Goal: Information Seeking & Learning: Learn about a topic

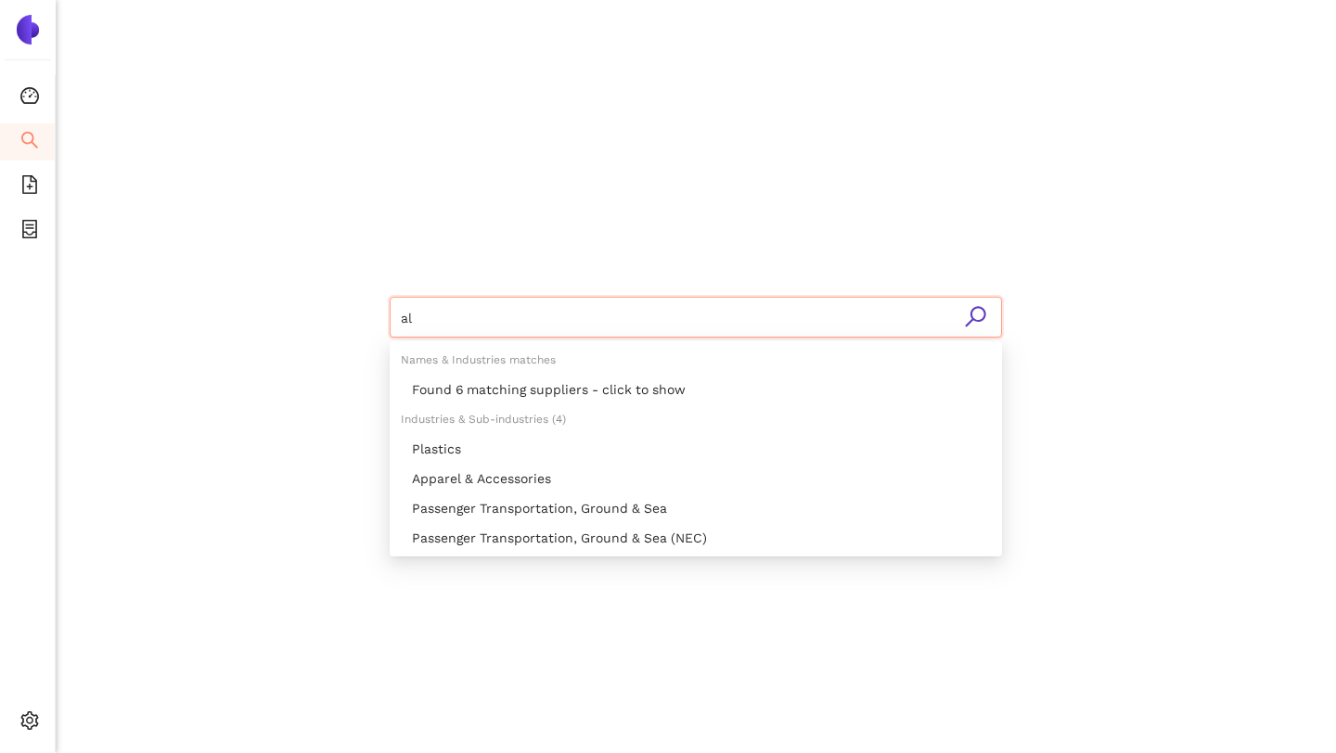
type input "a"
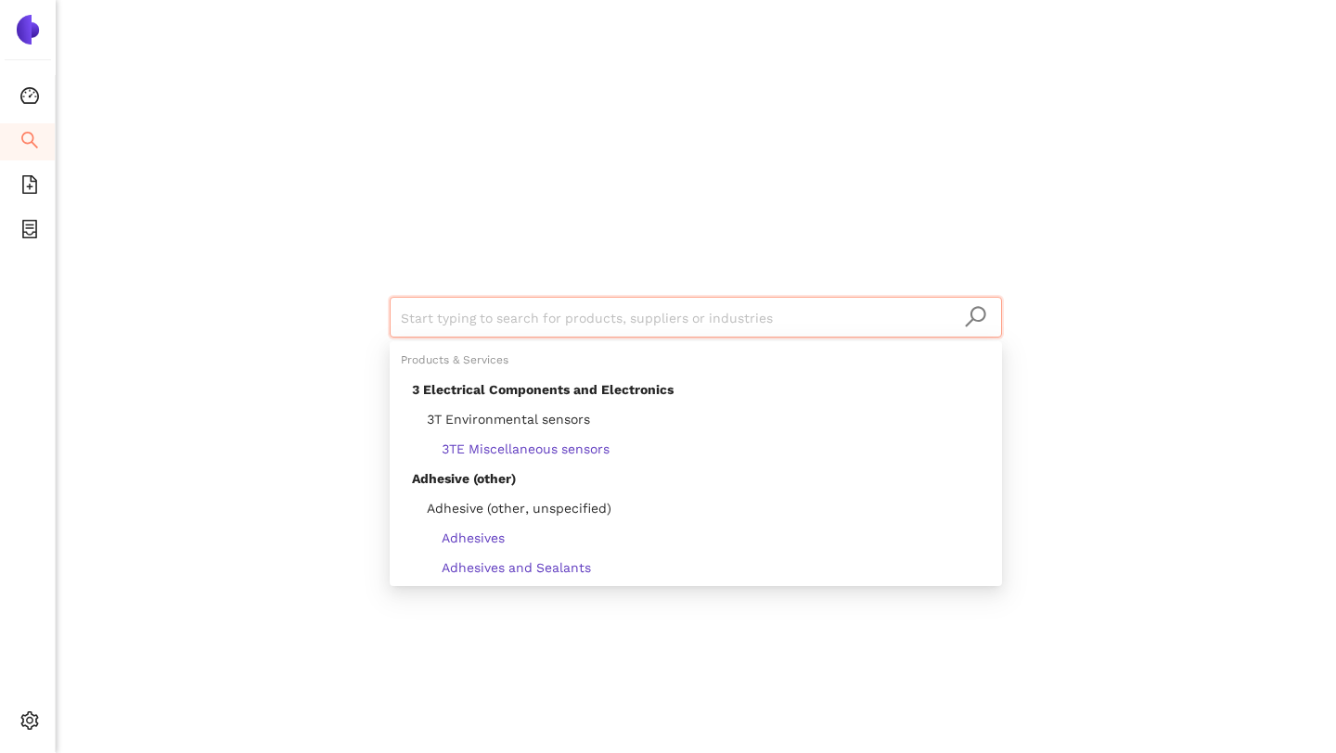
click at [253, 50] on div "Start typing to search for products, suppliers or industries" at bounding box center [695, 315] width 1113 height 631
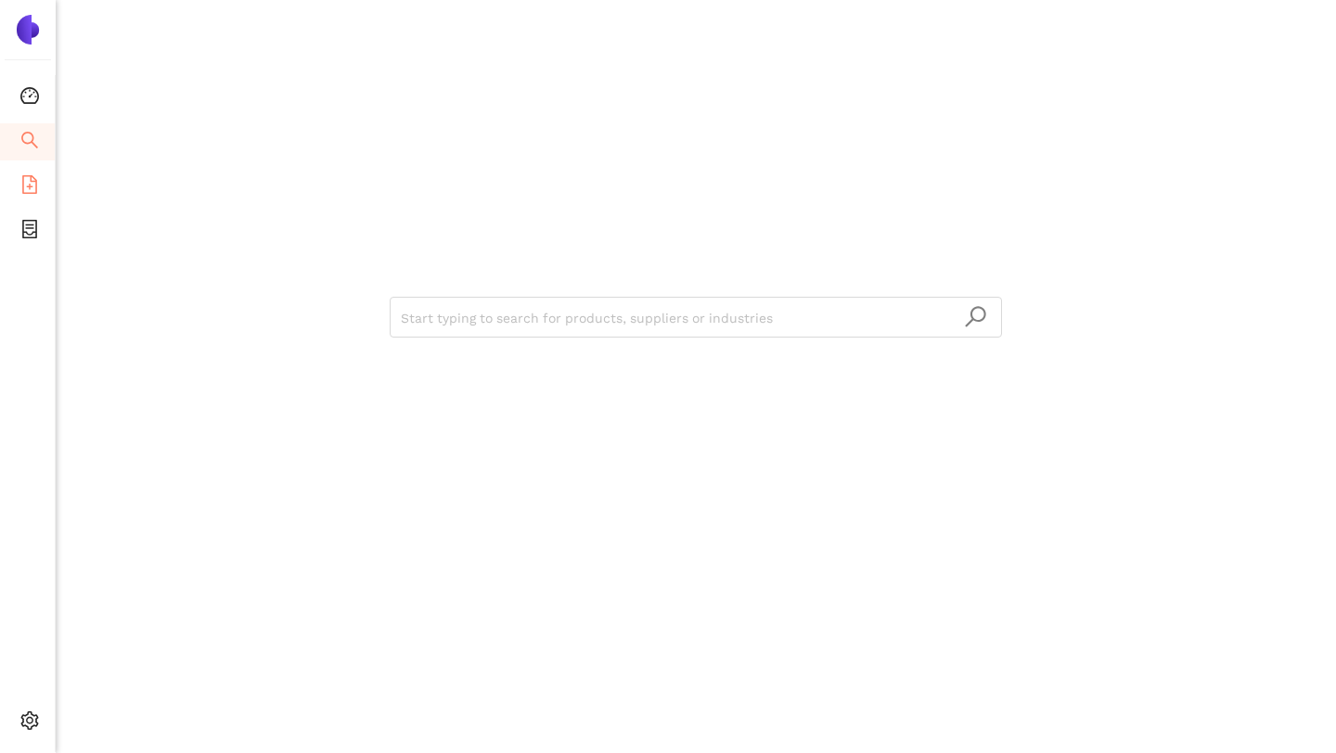
click at [34, 184] on icon "file-add" at bounding box center [29, 184] width 15 height 19
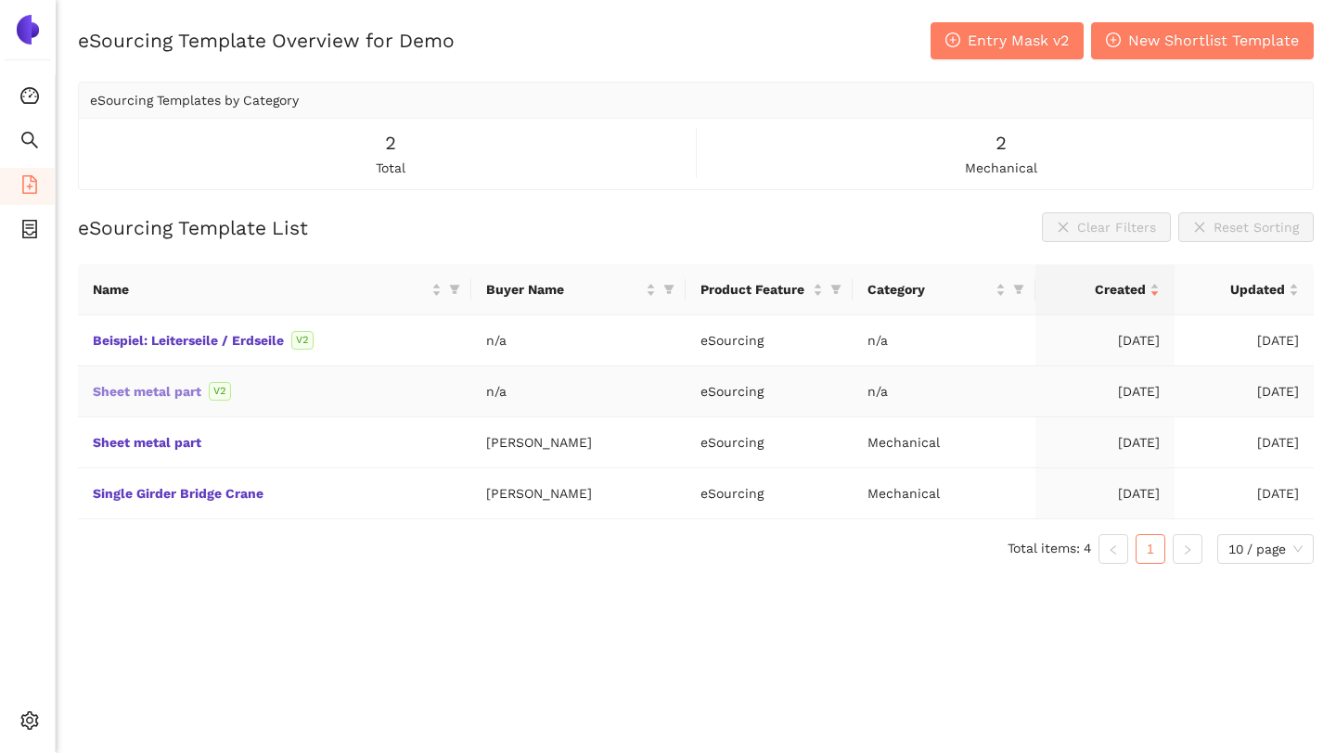
click at [0, 0] on link "Sheet metal part" at bounding box center [0, 0] width 0 height 0
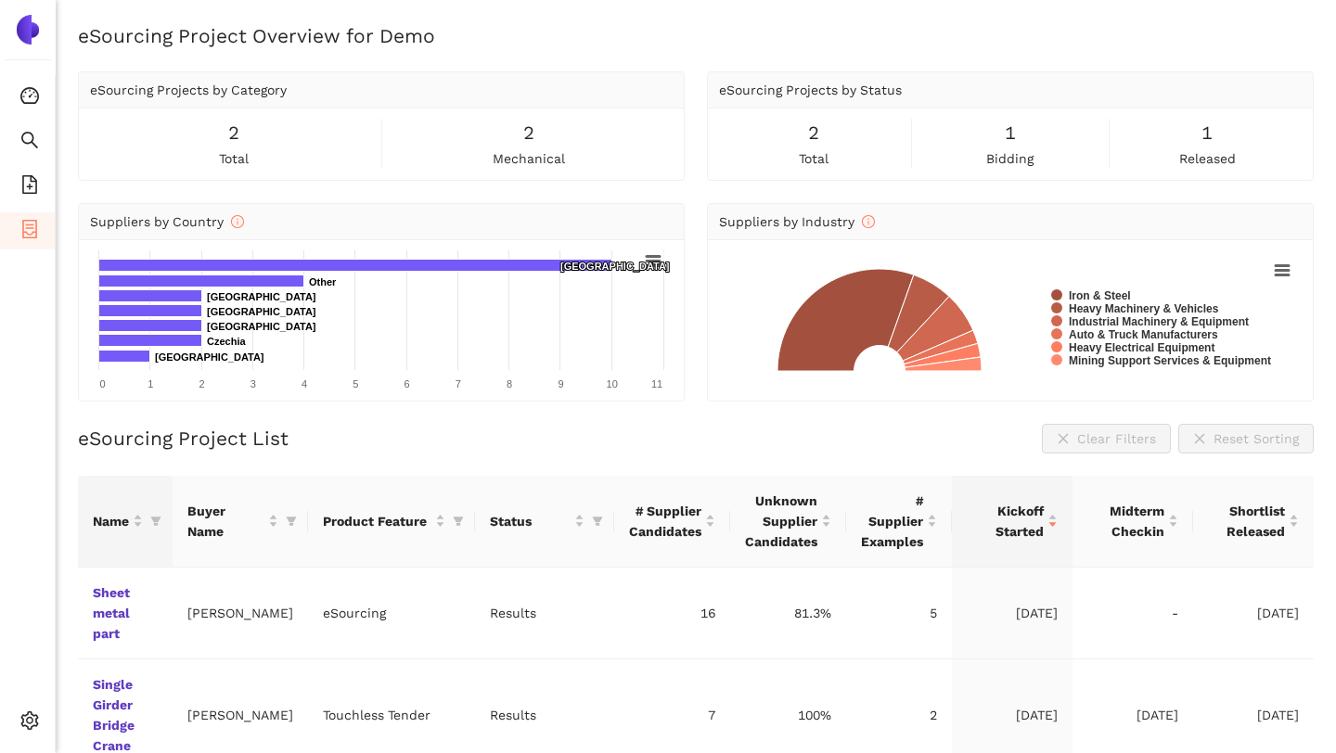
scroll to position [58, 0]
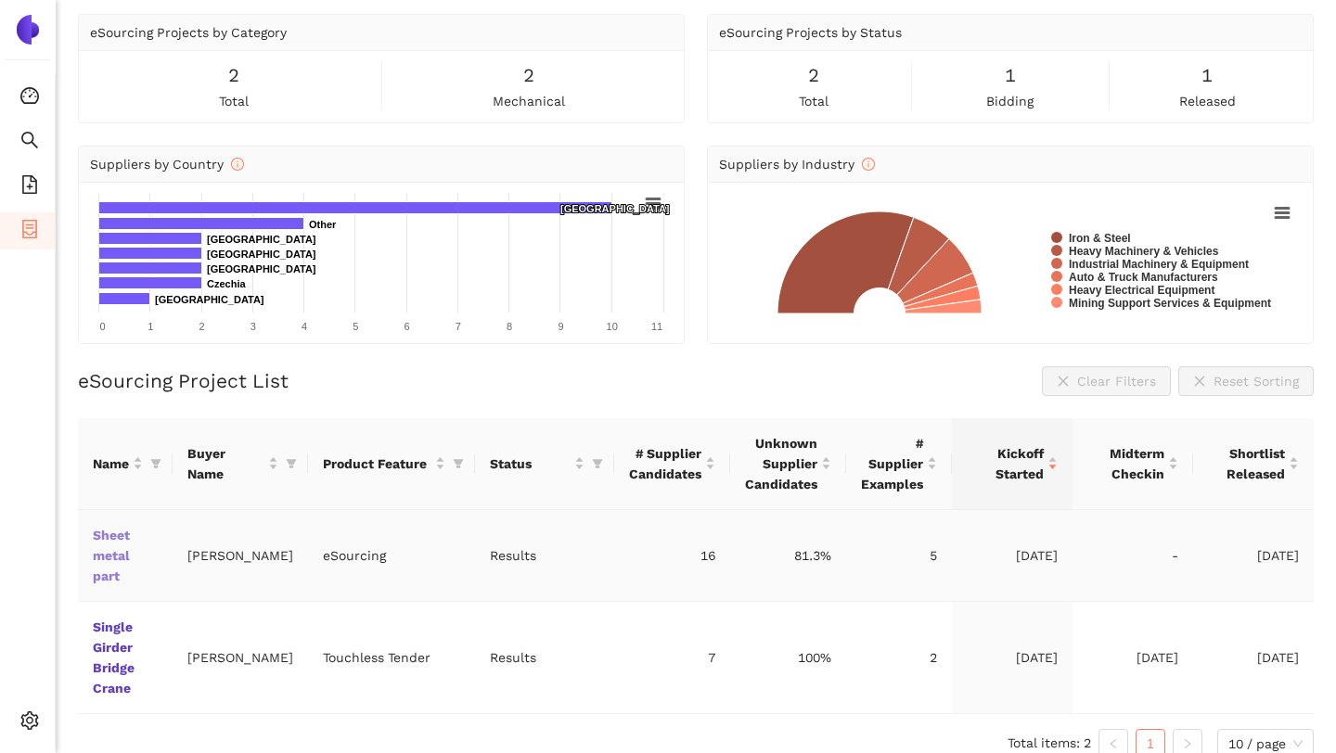
click at [0, 0] on link "Sheet metal part" at bounding box center [0, 0] width 0 height 0
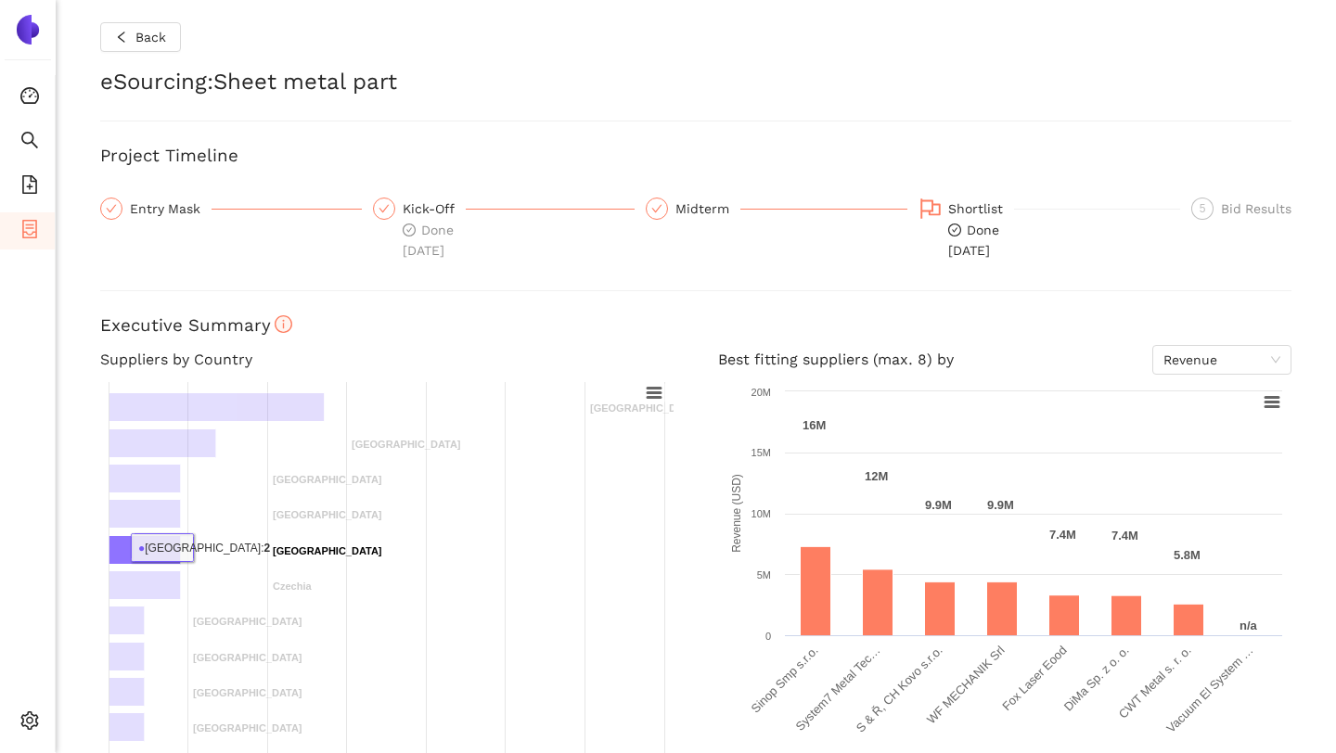
click at [125, 547] on rect at bounding box center [144, 550] width 71 height 29
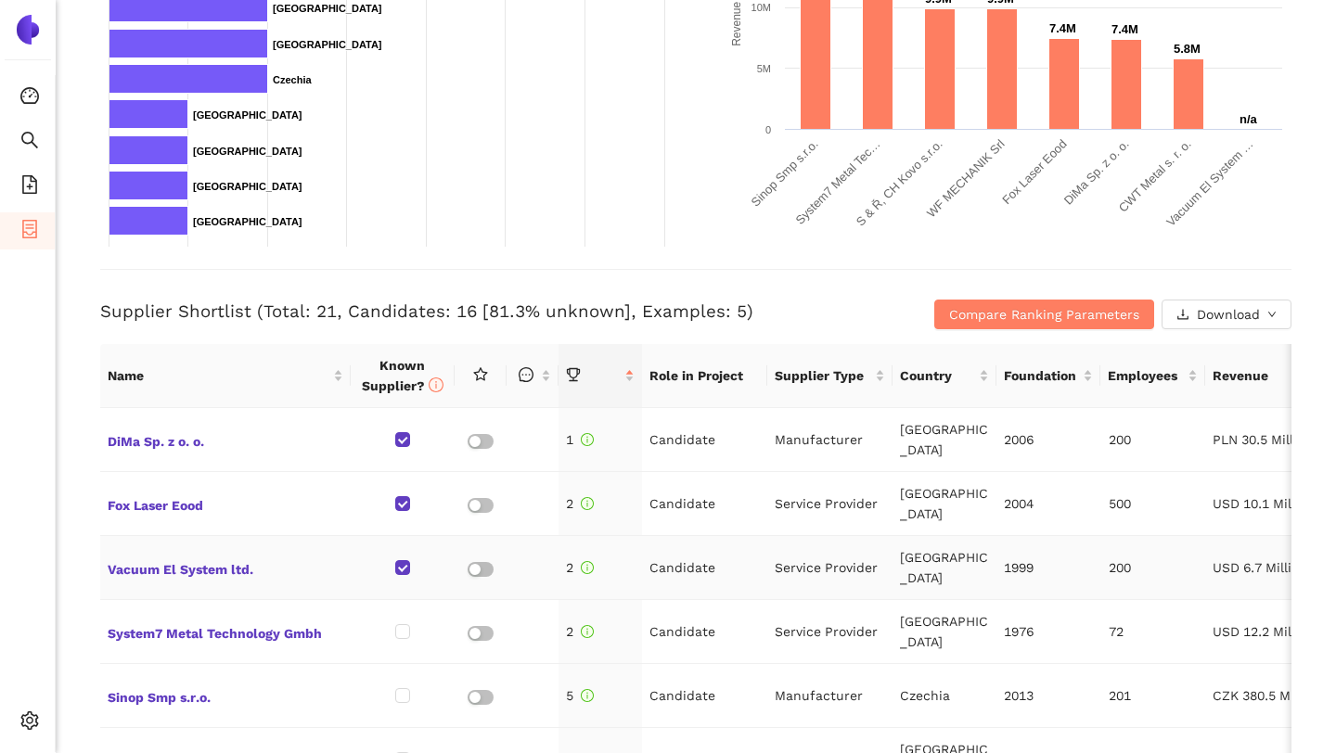
scroll to position [504, 0]
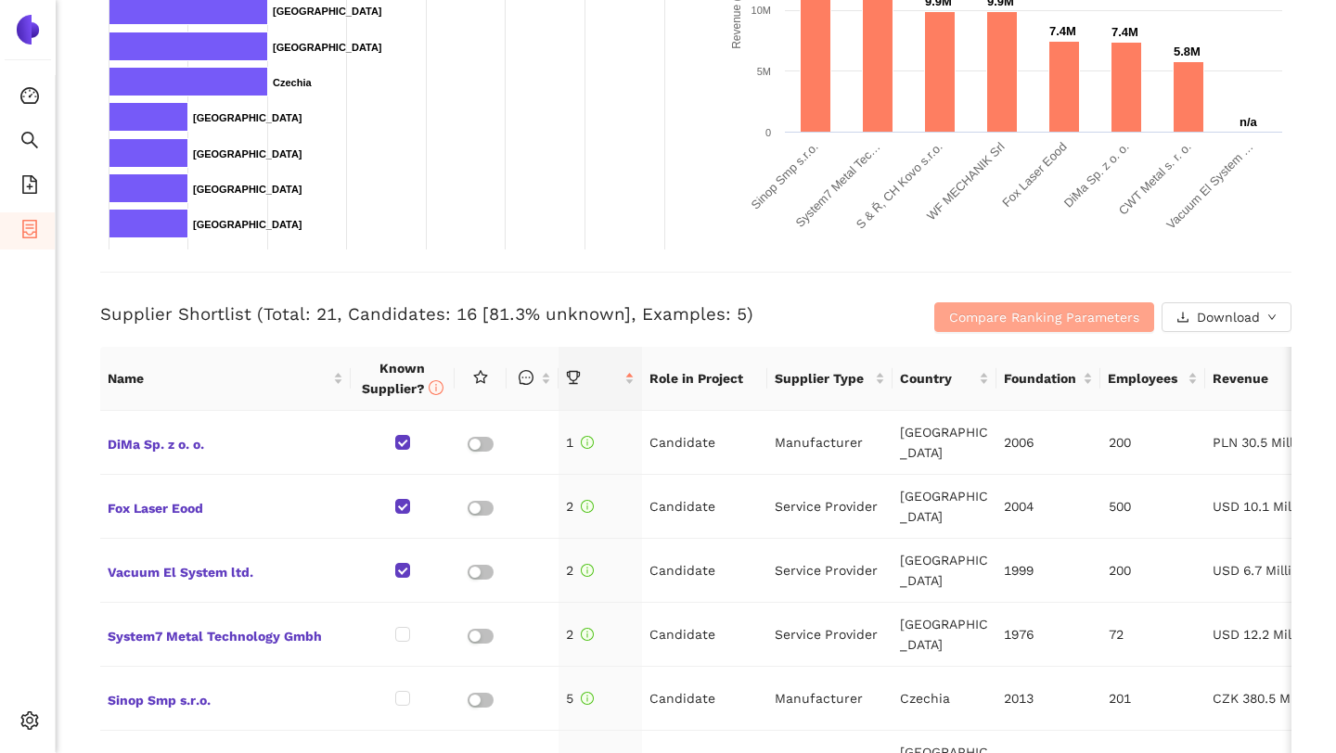
click at [1000, 314] on span "Compare Ranking Parameters" at bounding box center [1044, 317] width 190 height 20
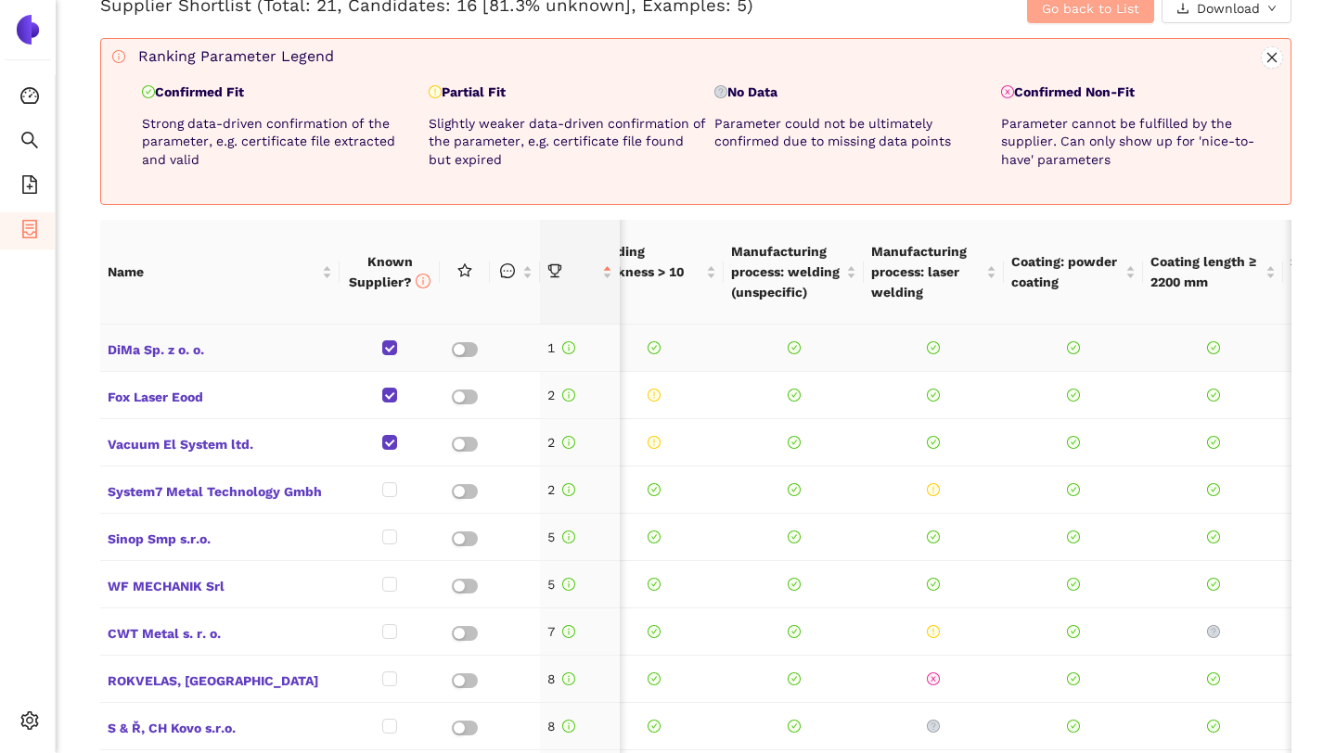
scroll to position [0, 0]
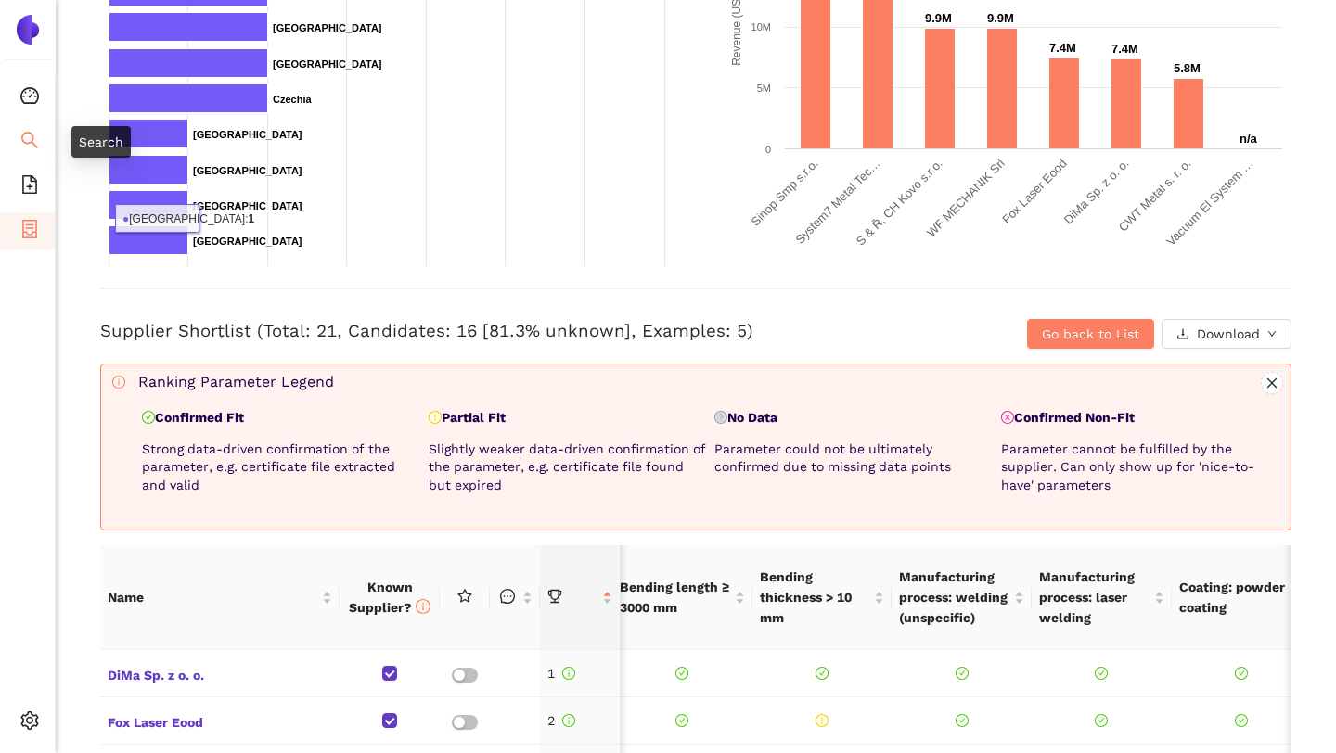
click at [24, 147] on icon "search" at bounding box center [29, 140] width 19 height 19
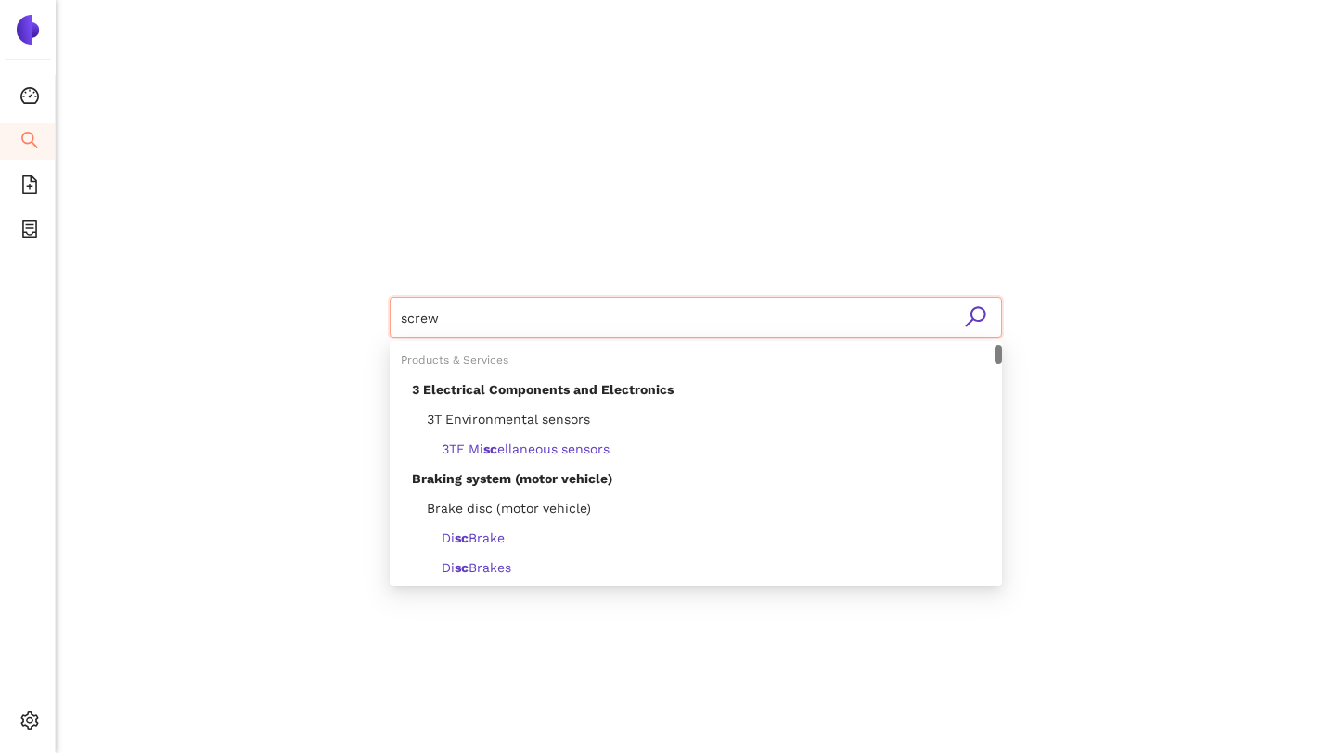
type input "screws"
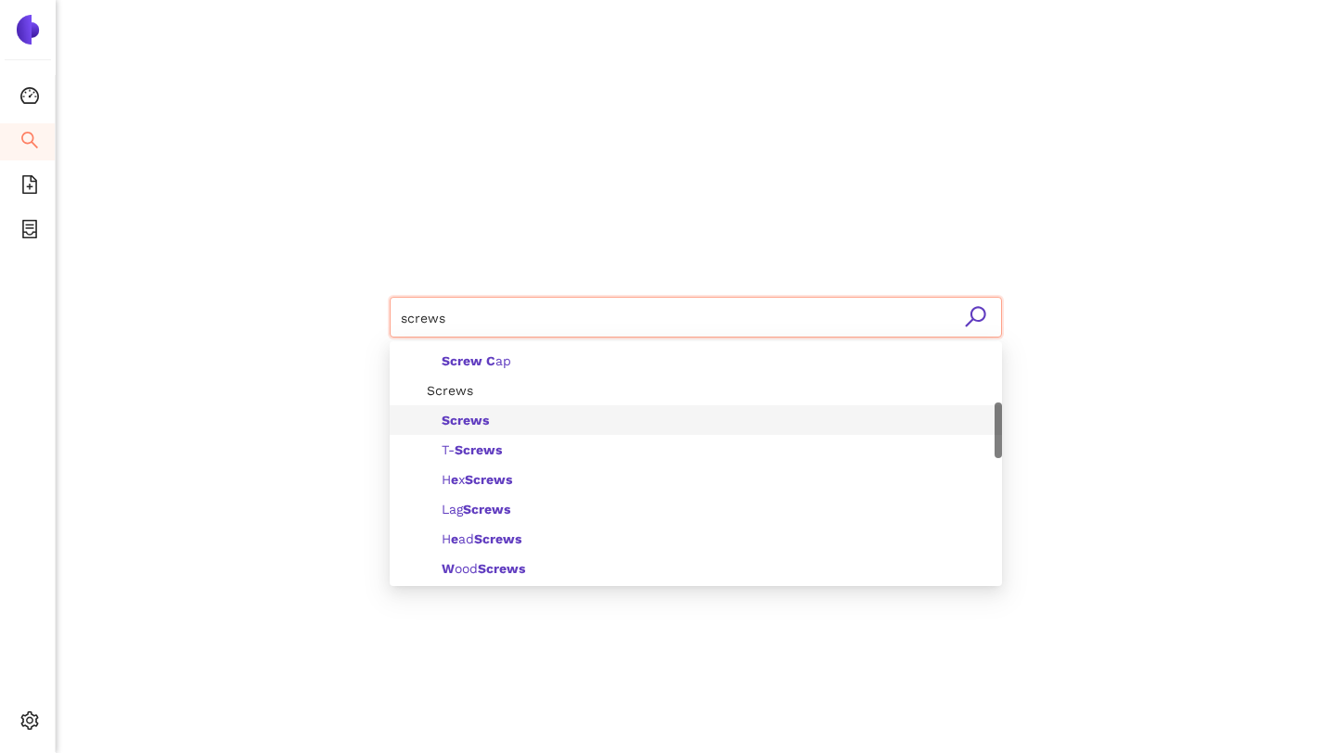
click at [459, 419] on b "Screws" at bounding box center [465, 420] width 47 height 15
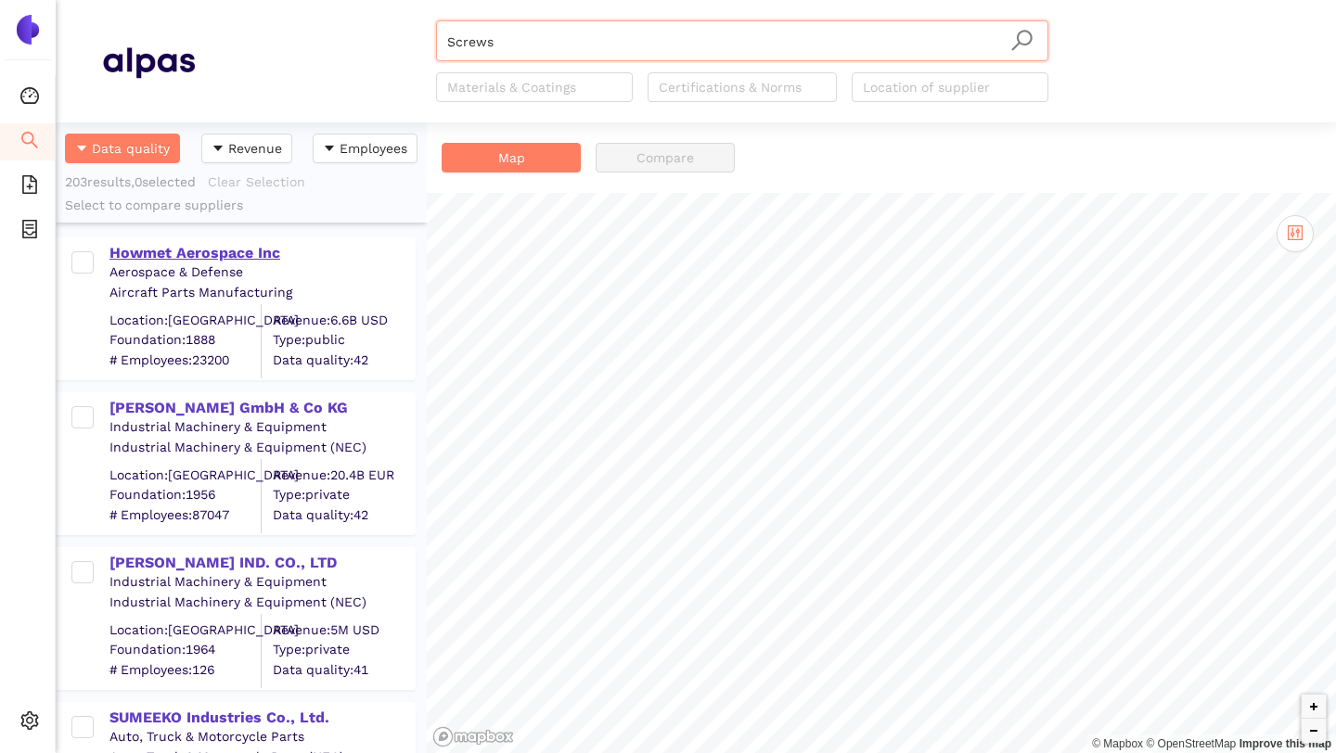
click at [208, 253] on div "Howmet Aerospace Inc" at bounding box center [261, 253] width 304 height 20
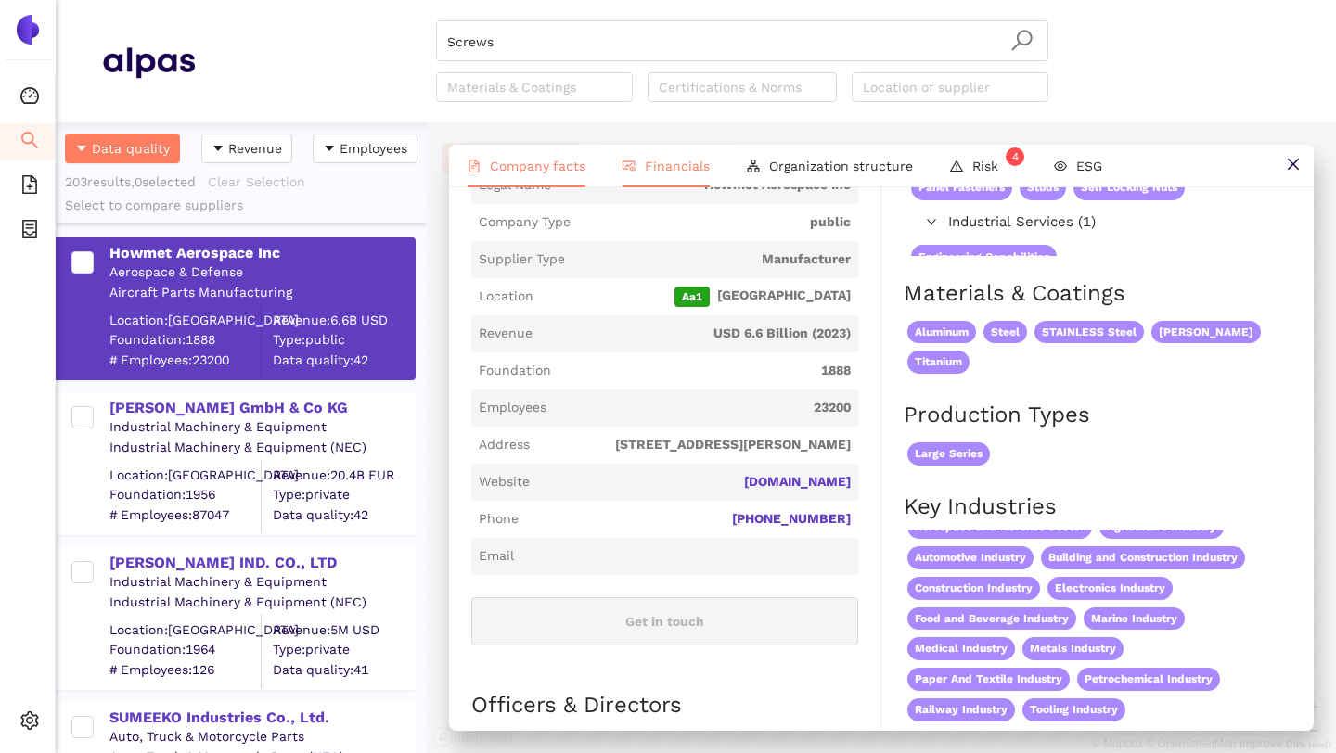
click at [678, 165] on span "Financials" at bounding box center [677, 166] width 65 height 15
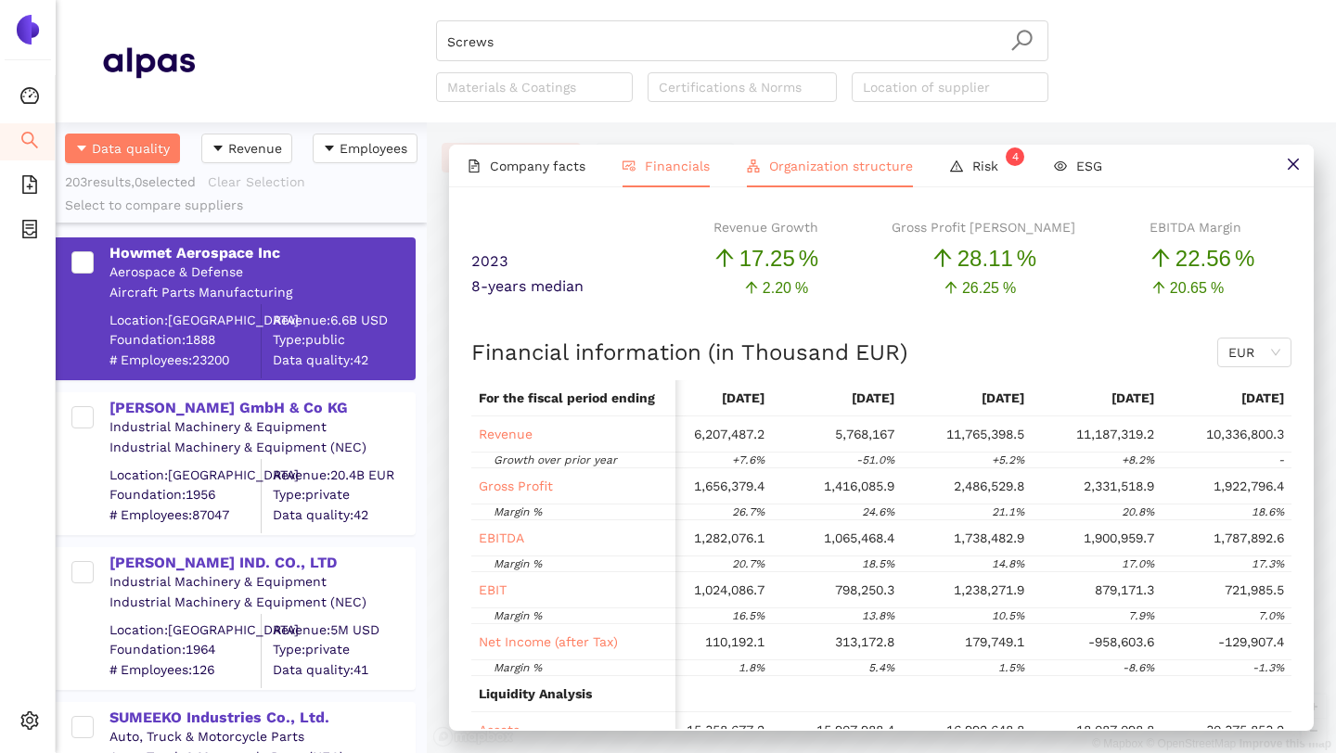
click at [815, 170] on span "Organization structure" at bounding box center [841, 166] width 144 height 15
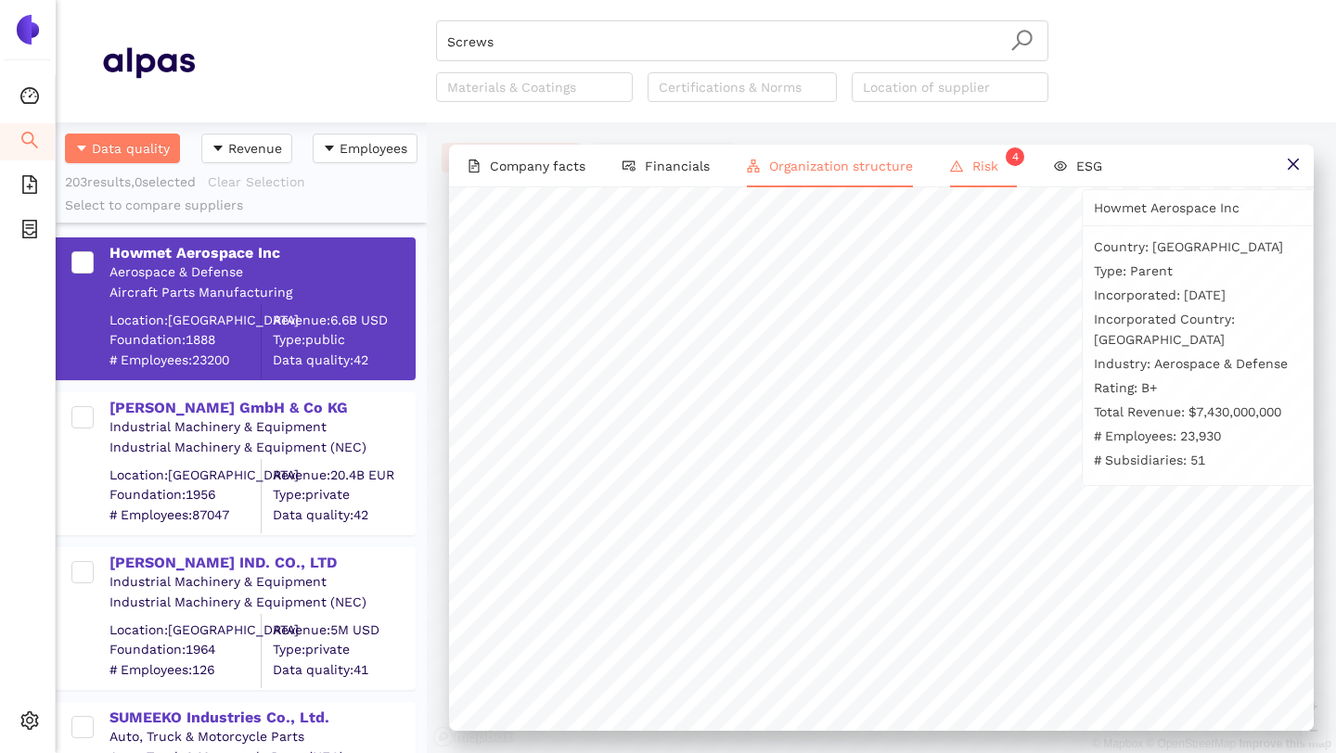
click at [960, 175] on li "Risk 4" at bounding box center [983, 166] width 104 height 43
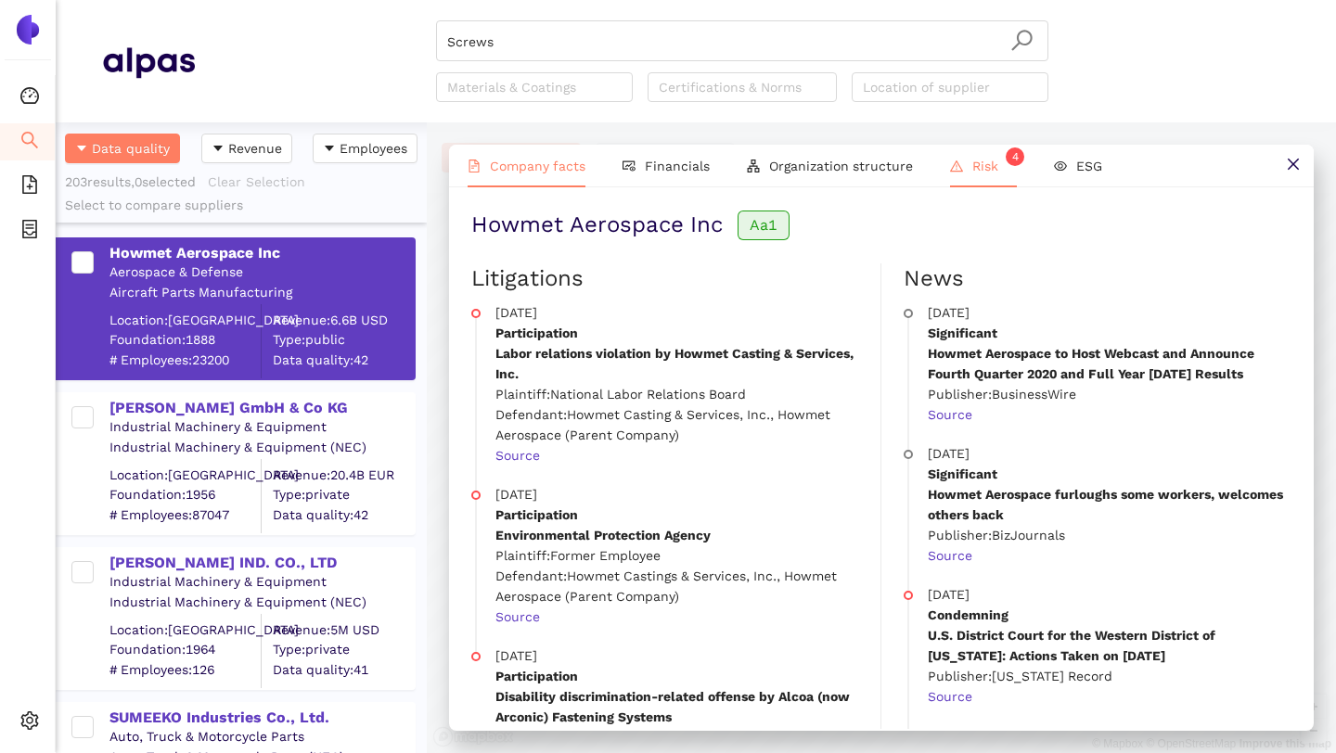
click at [596, 159] on li "Company facts" at bounding box center [526, 166] width 155 height 43
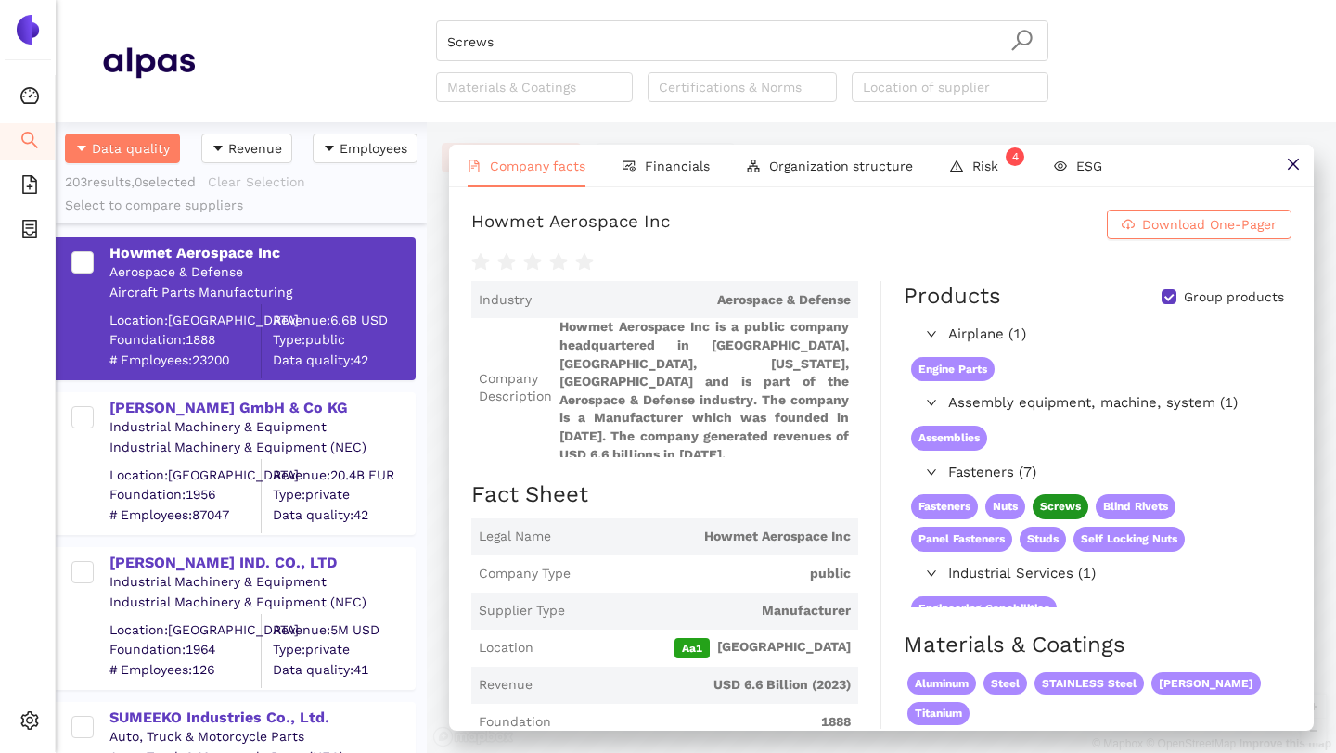
click at [31, 133] on icon "search" at bounding box center [29, 140] width 17 height 17
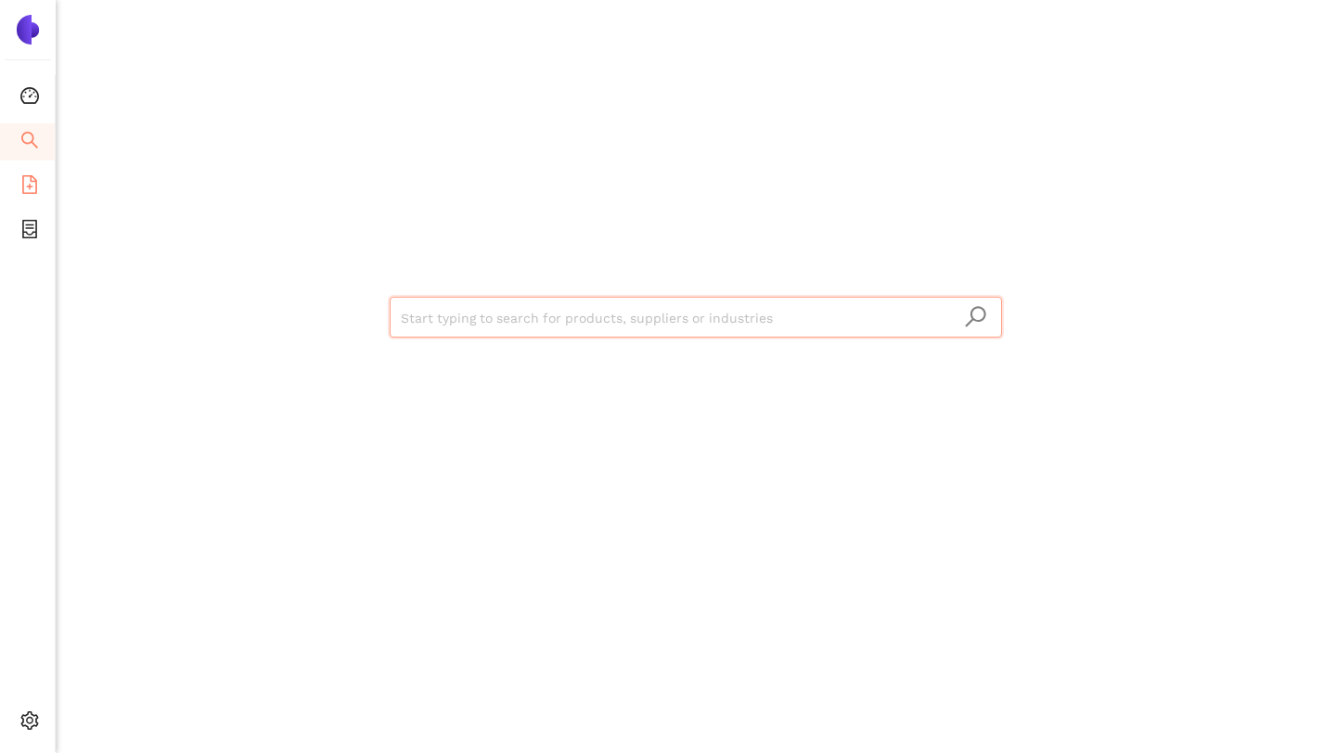
click at [19, 173] on li "eSourcing Templates" at bounding box center [27, 186] width 55 height 37
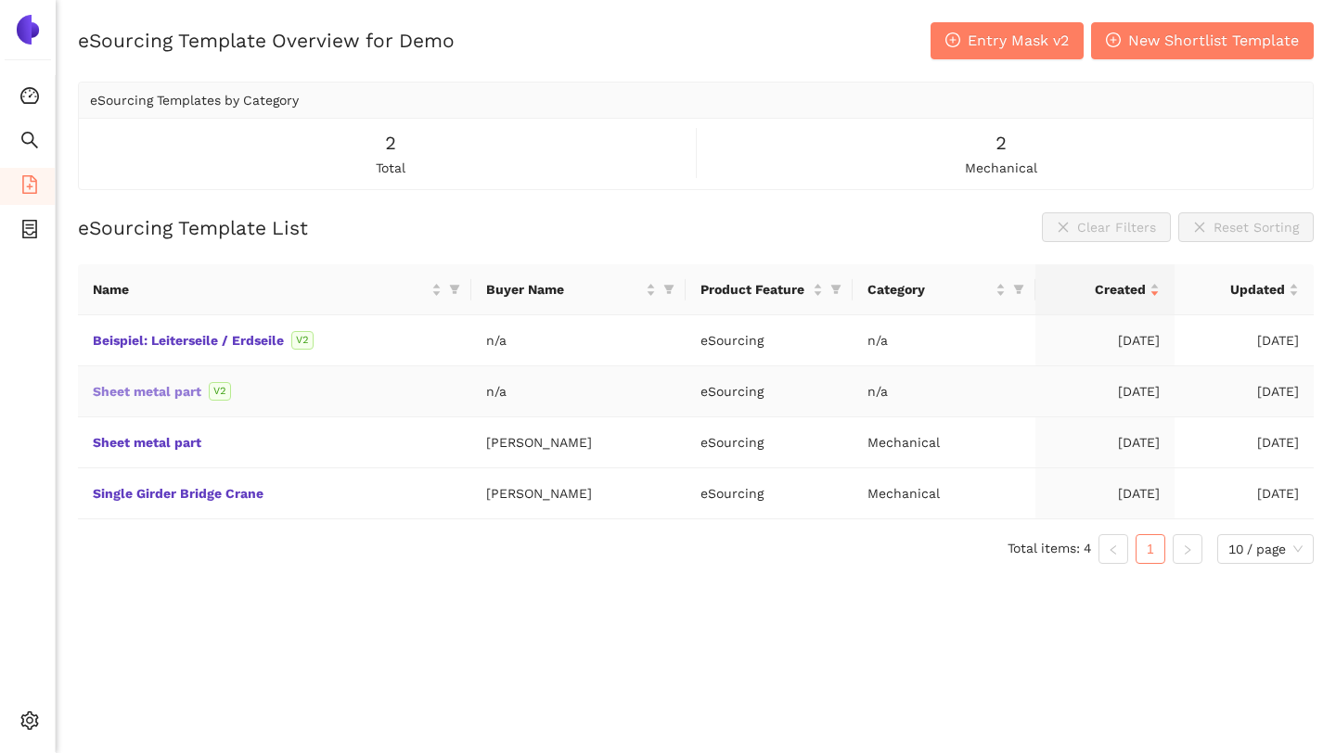
click at [0, 0] on link "Sheet metal part" at bounding box center [0, 0] width 0 height 0
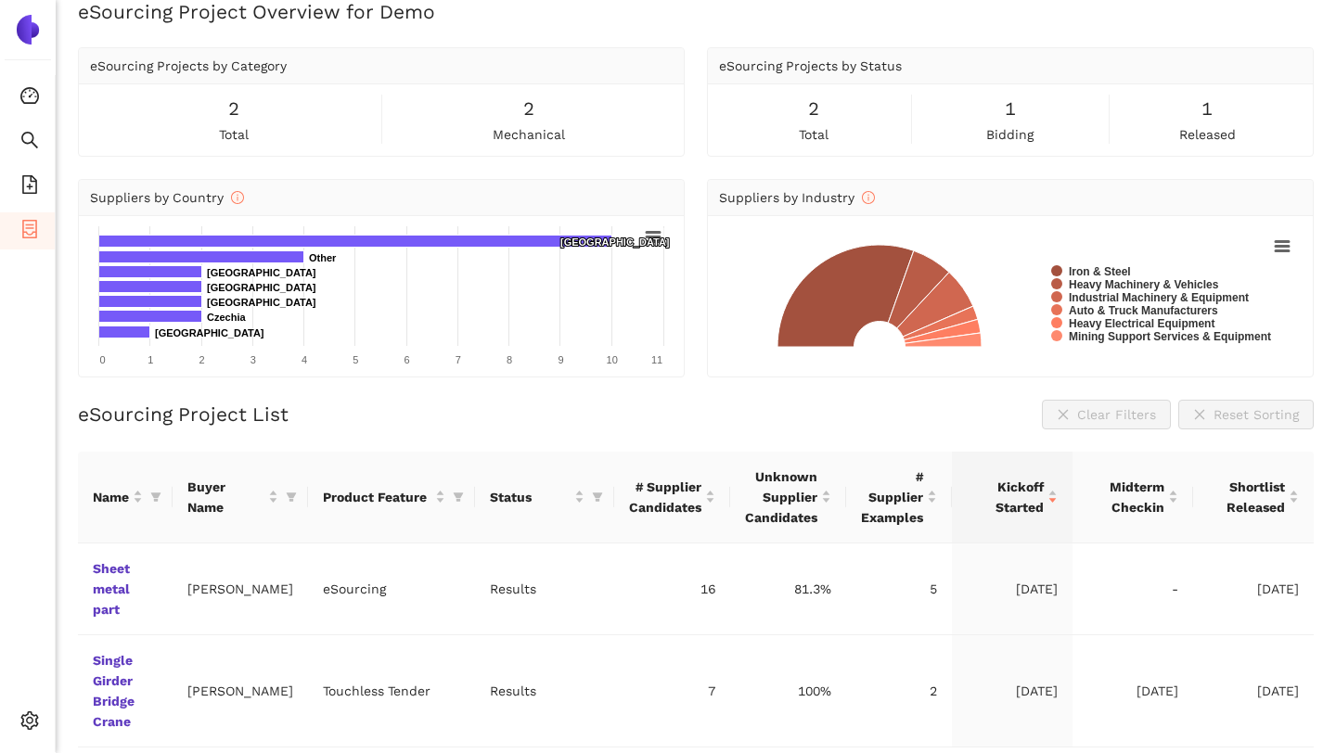
scroll to position [58, 0]
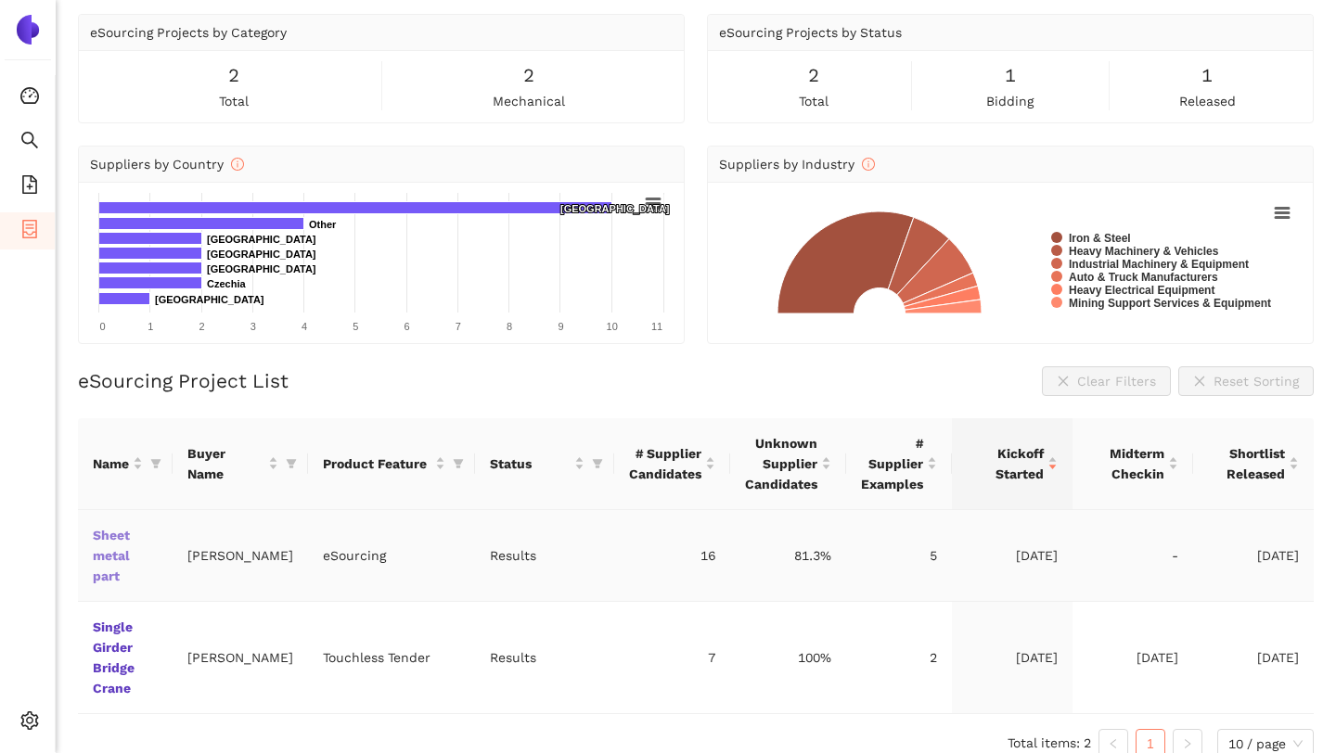
click at [0, 0] on link "Sheet metal part" at bounding box center [0, 0] width 0 height 0
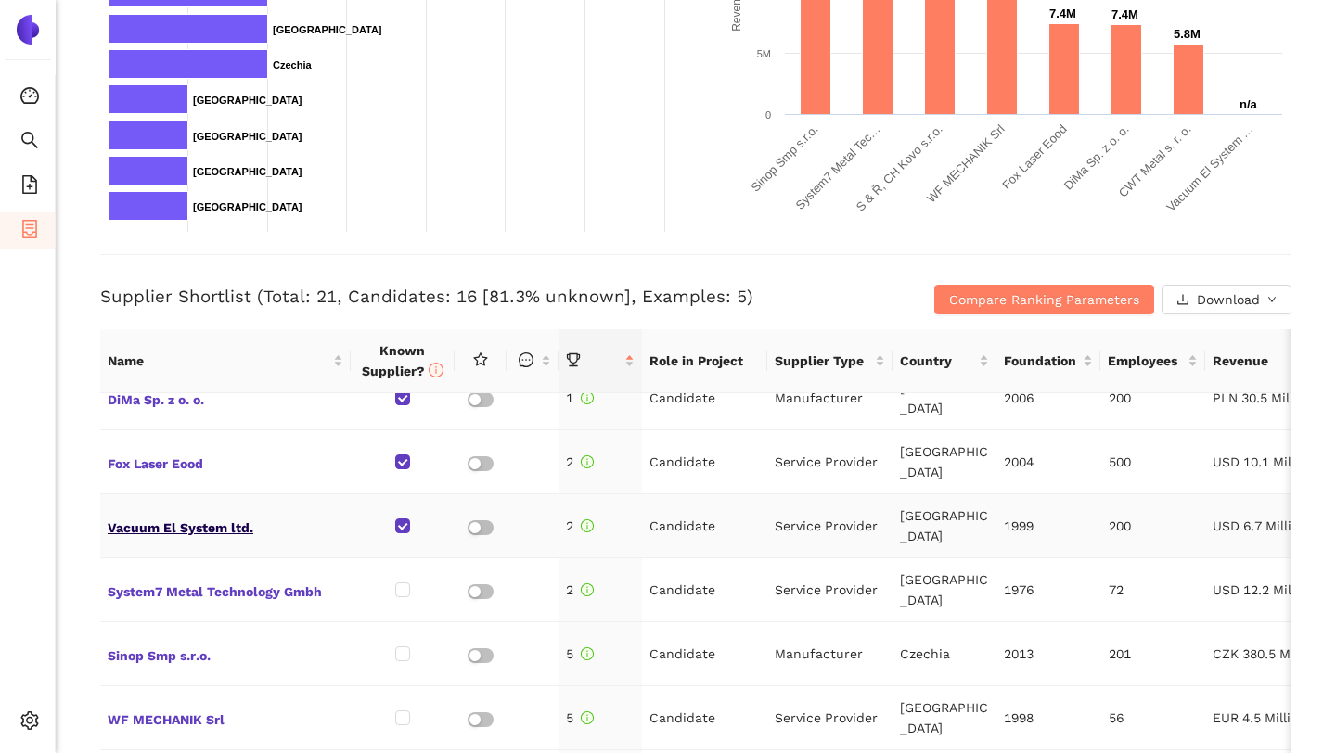
scroll to position [5, 0]
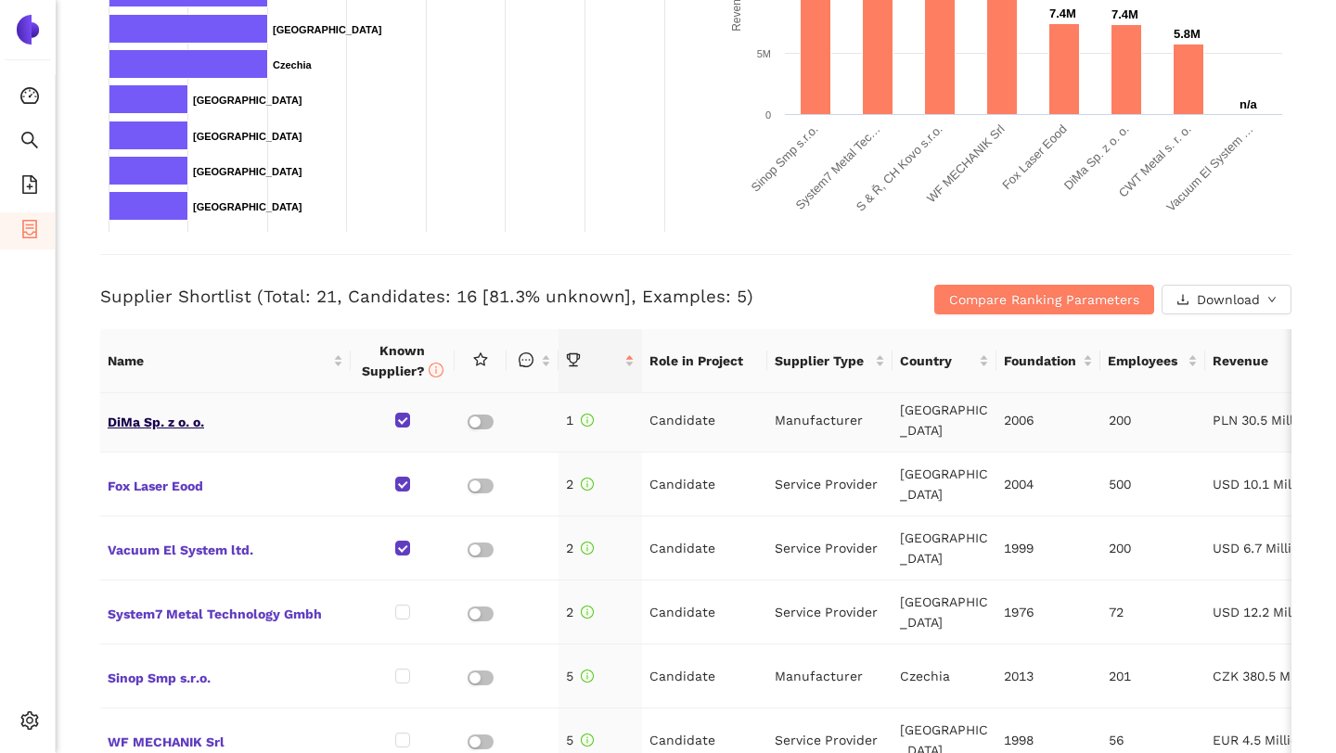
click at [139, 410] on span "DiMa Sp. z o. o." at bounding box center [226, 420] width 236 height 24
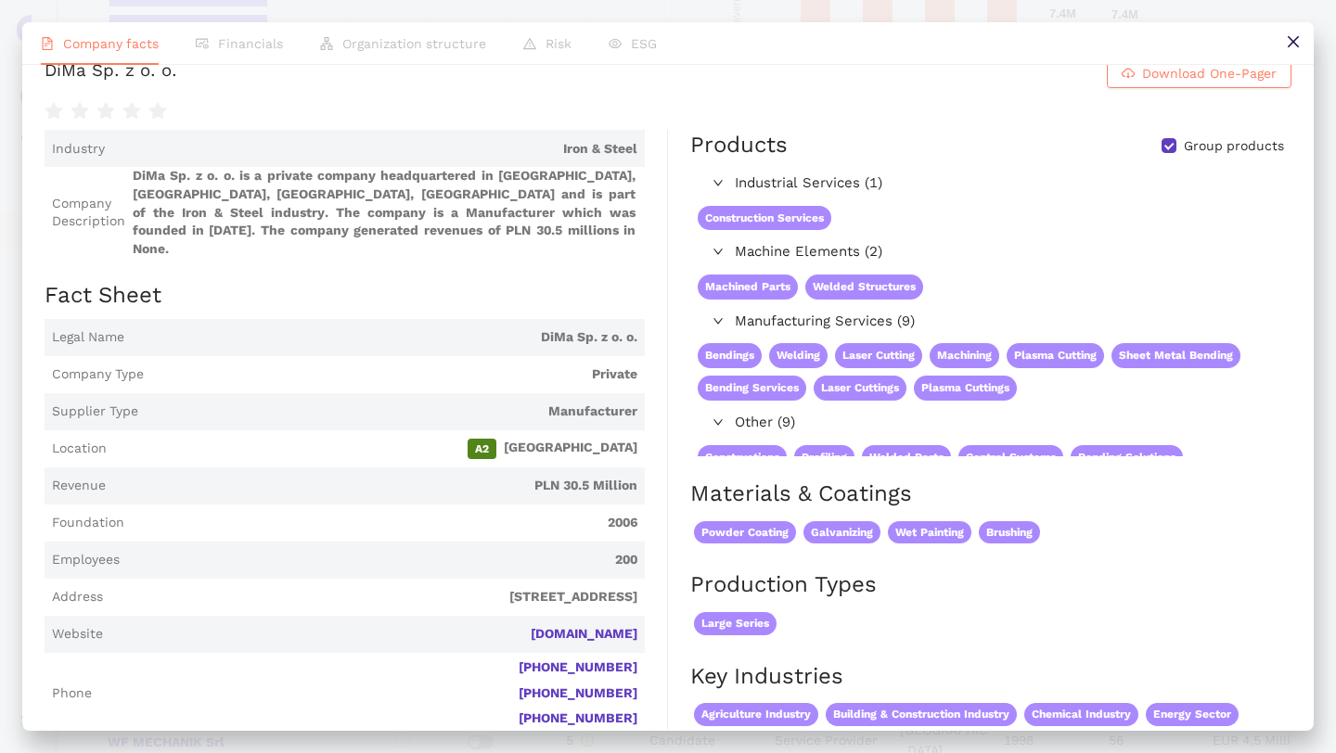
scroll to position [0, 0]
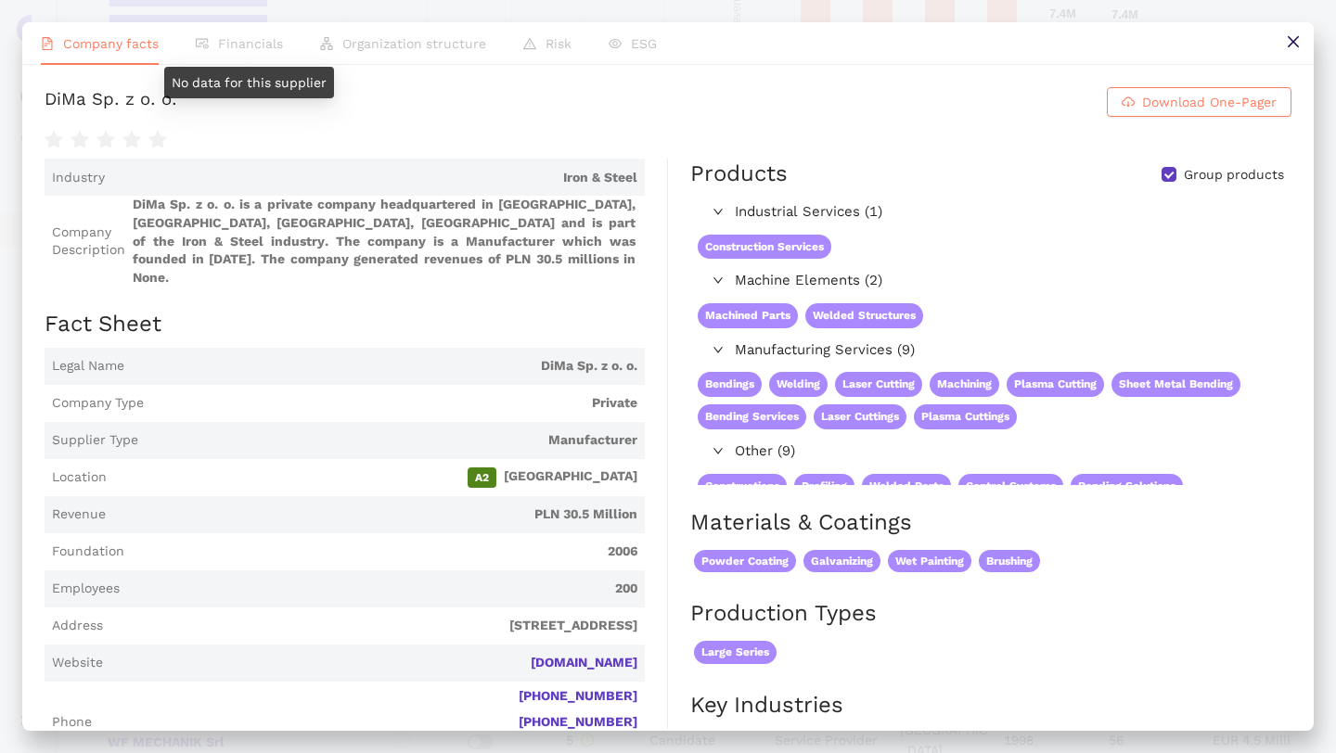
click at [230, 38] on span "Financials" at bounding box center [250, 43] width 65 height 15
click at [357, 60] on li "Organization structure" at bounding box center [402, 43] width 203 height 43
click at [253, 52] on li "Financials" at bounding box center [239, 43] width 124 height 43
click at [315, 54] on li "Organization structure" at bounding box center [402, 43] width 203 height 43
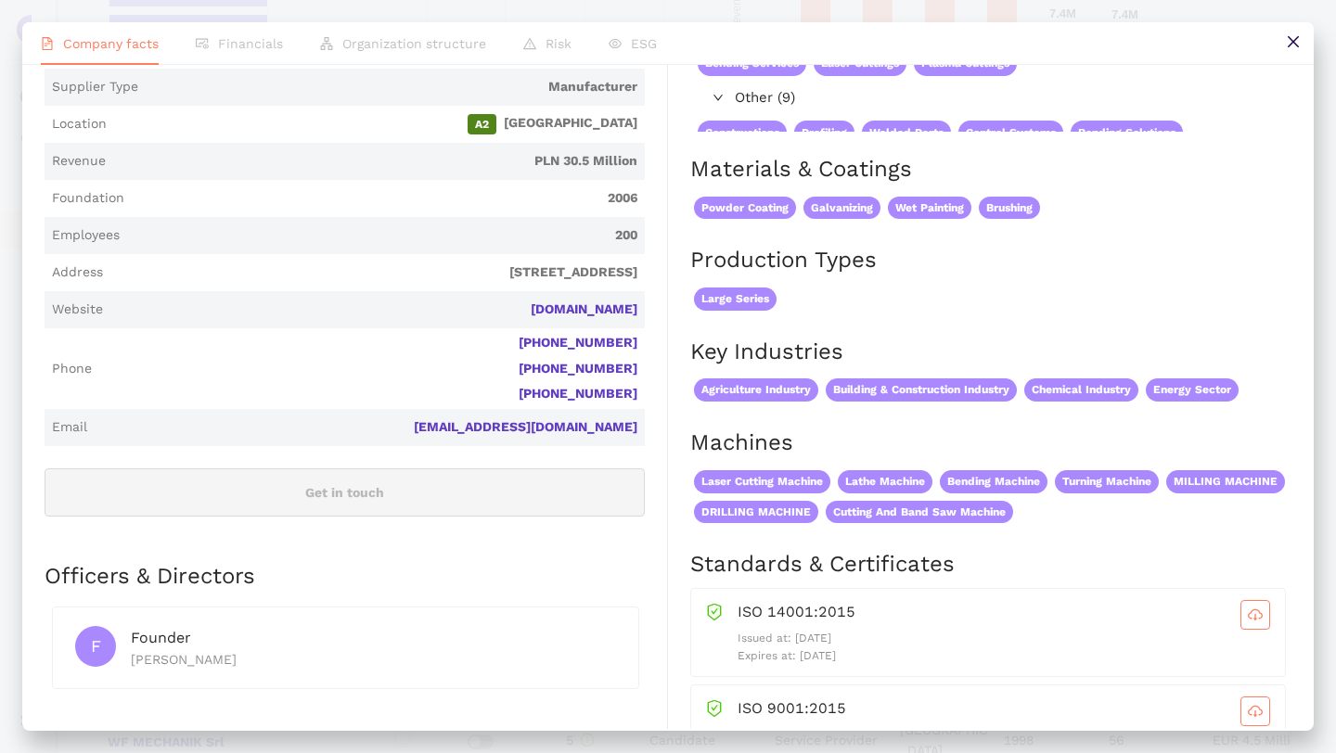
scroll to position [356, 0]
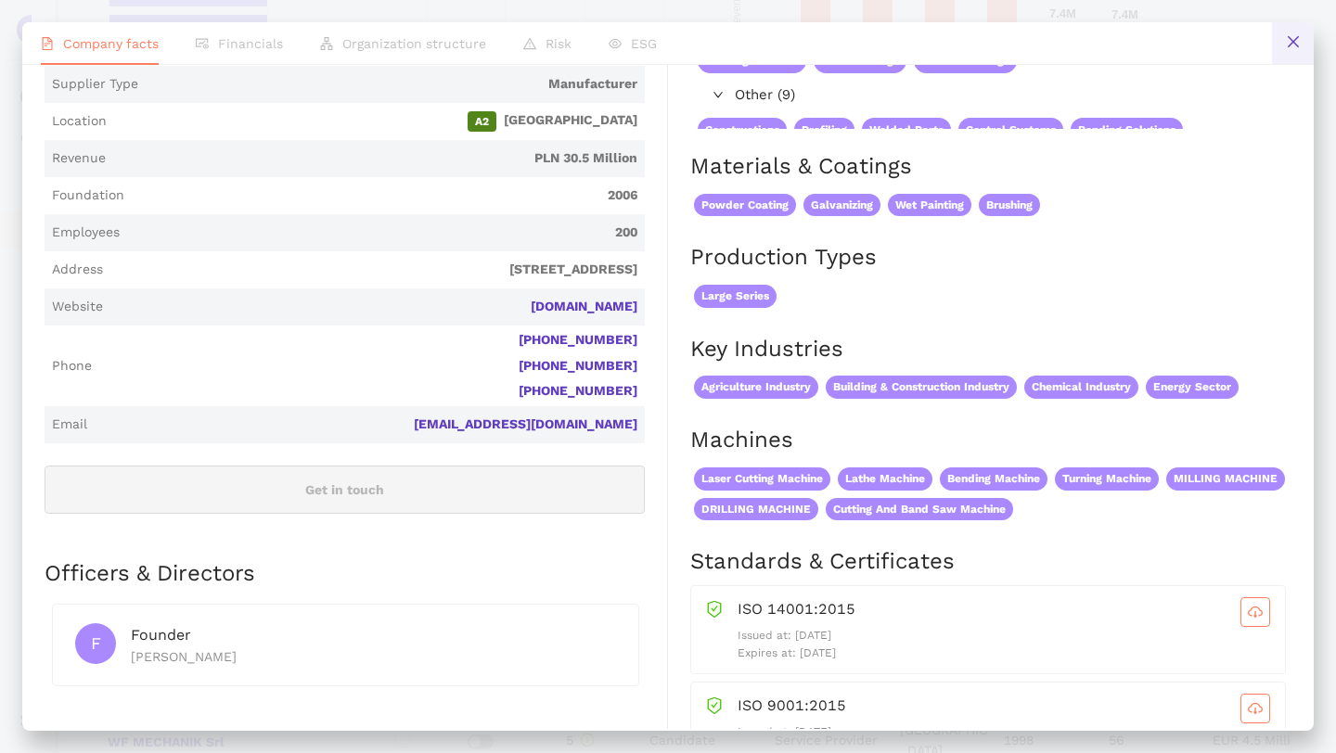
click at [1289, 49] on icon "close" at bounding box center [1293, 41] width 15 height 15
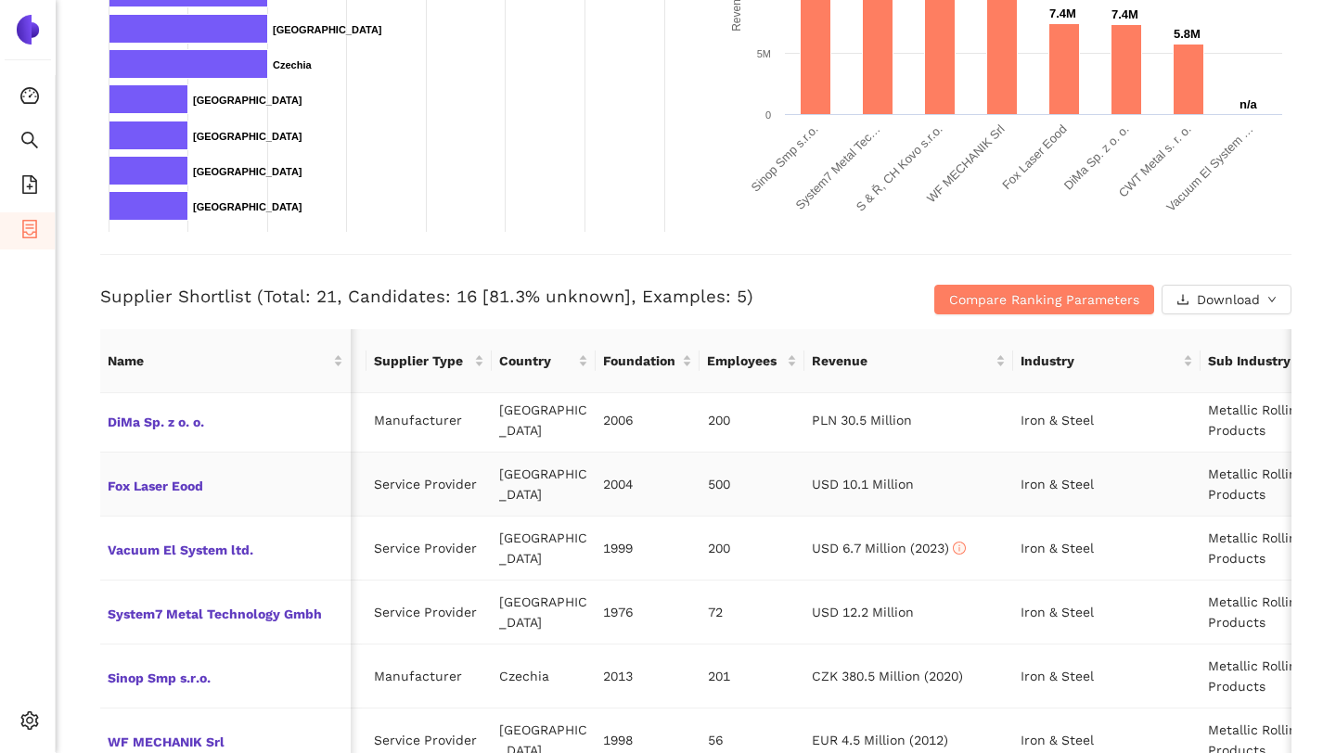
scroll to position [0, 0]
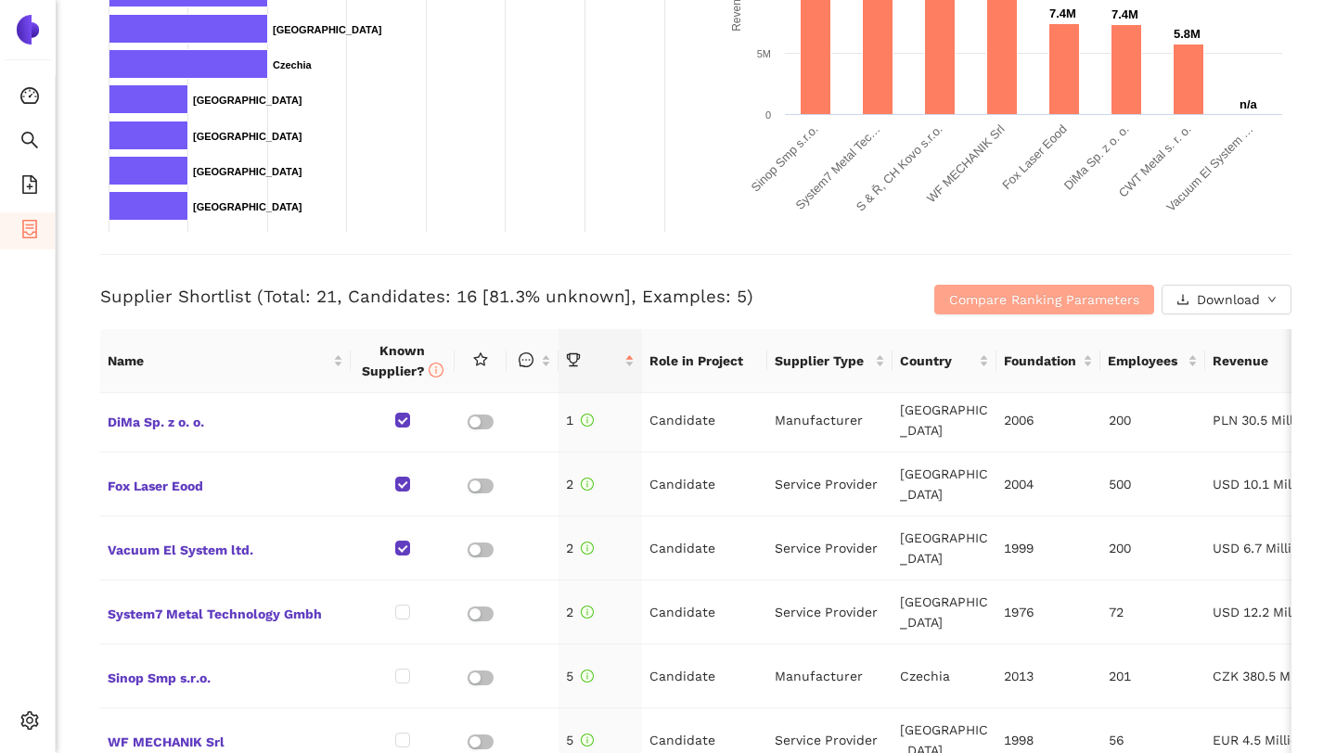
click at [1029, 301] on span "Compare Ranking Parameters" at bounding box center [1044, 299] width 190 height 20
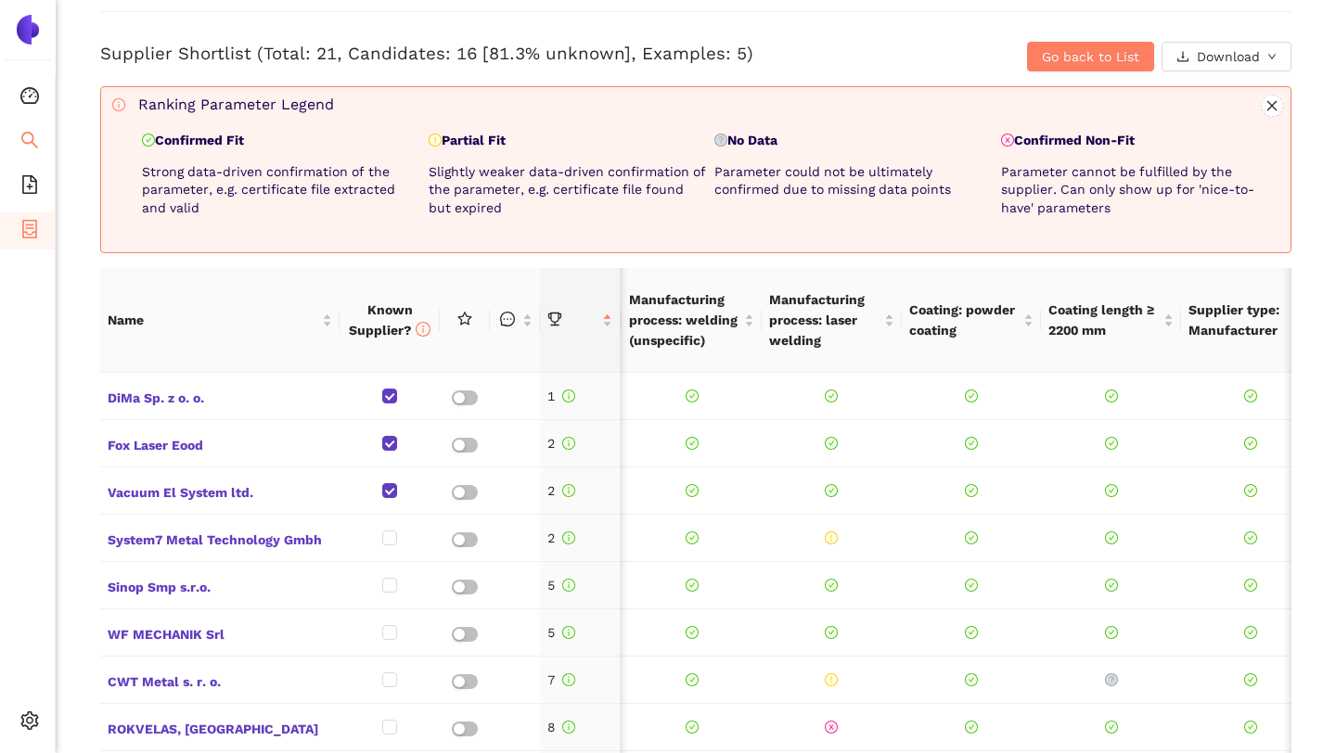
click at [25, 132] on icon "search" at bounding box center [29, 140] width 17 height 17
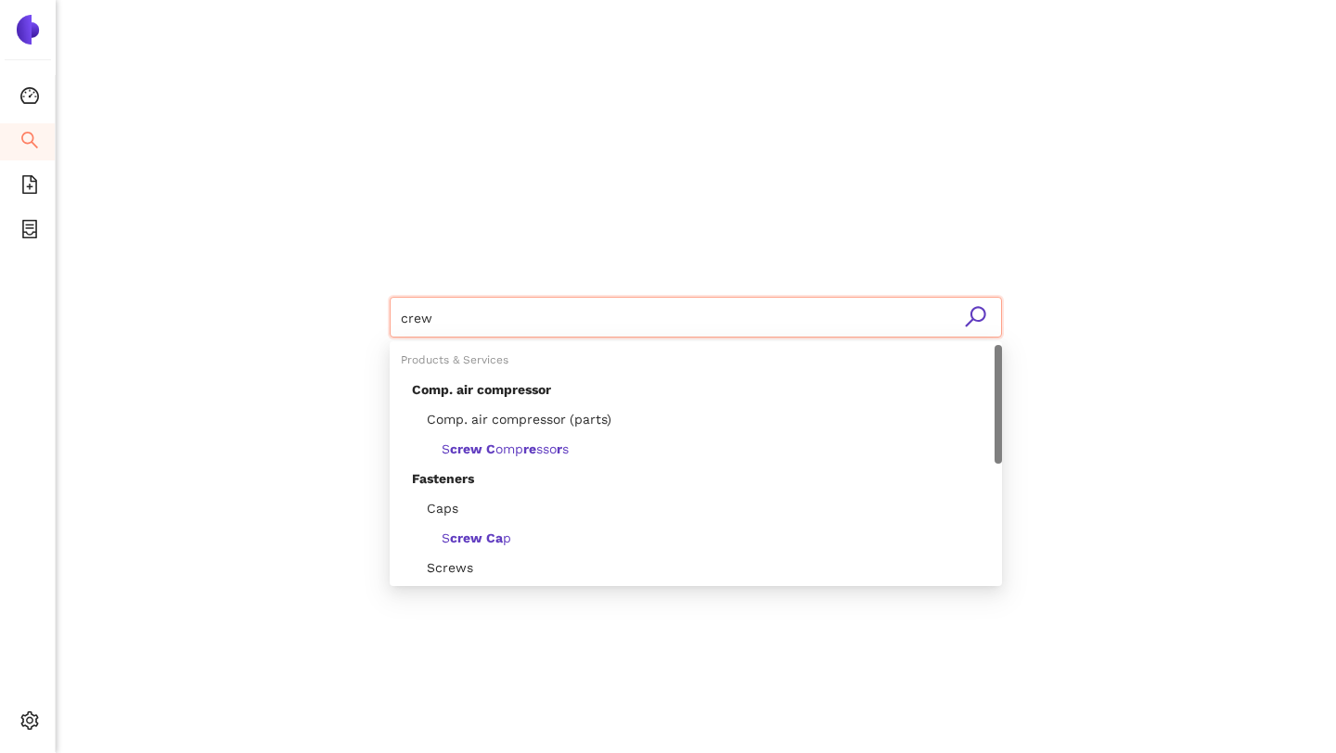
type input "screw"
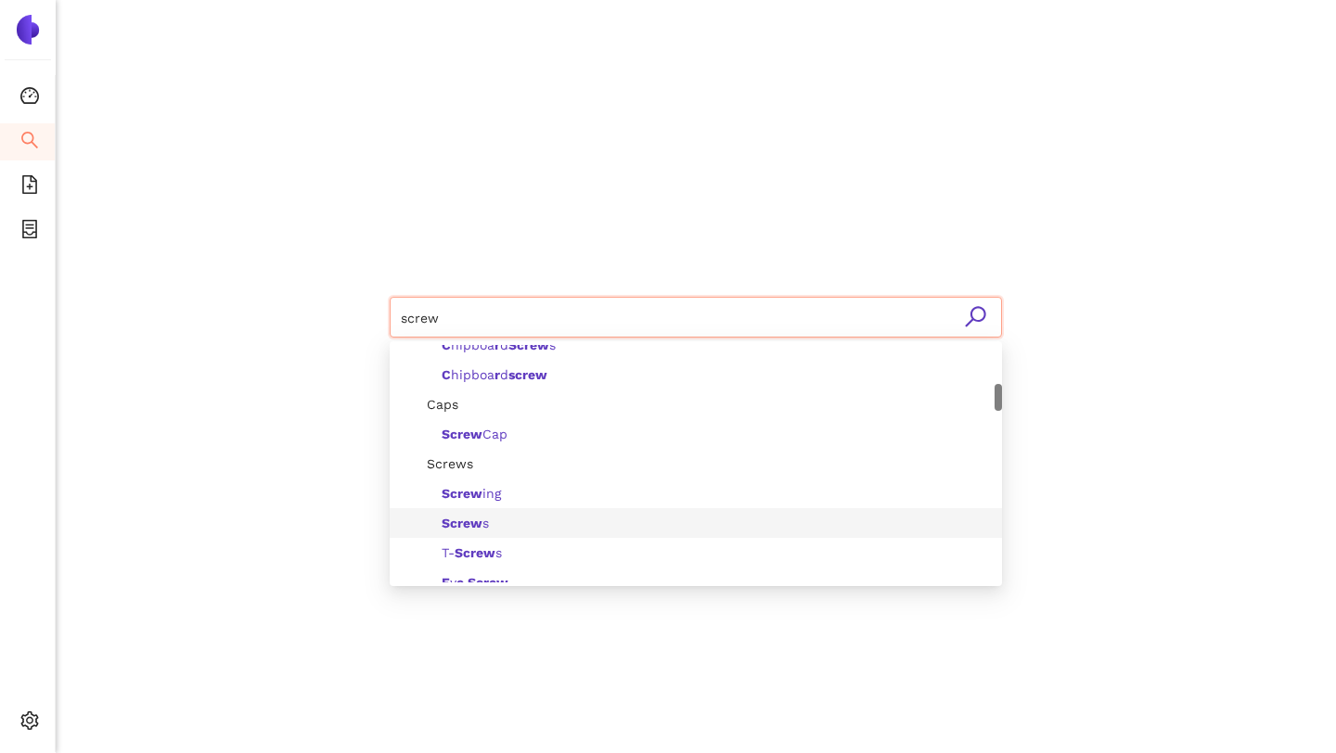
click at [476, 521] on b "Screw" at bounding box center [462, 523] width 41 height 15
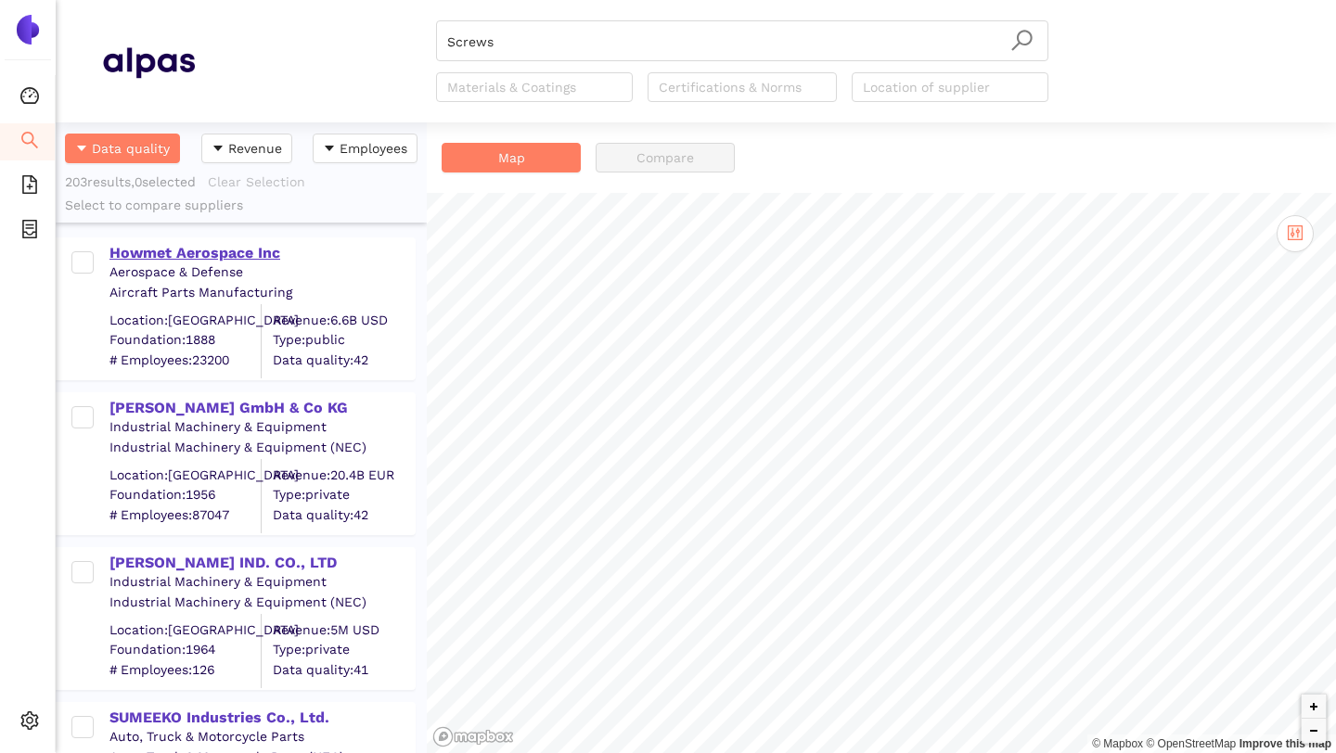
click at [185, 259] on div "Howmet Aerospace Inc" at bounding box center [261, 253] width 304 height 20
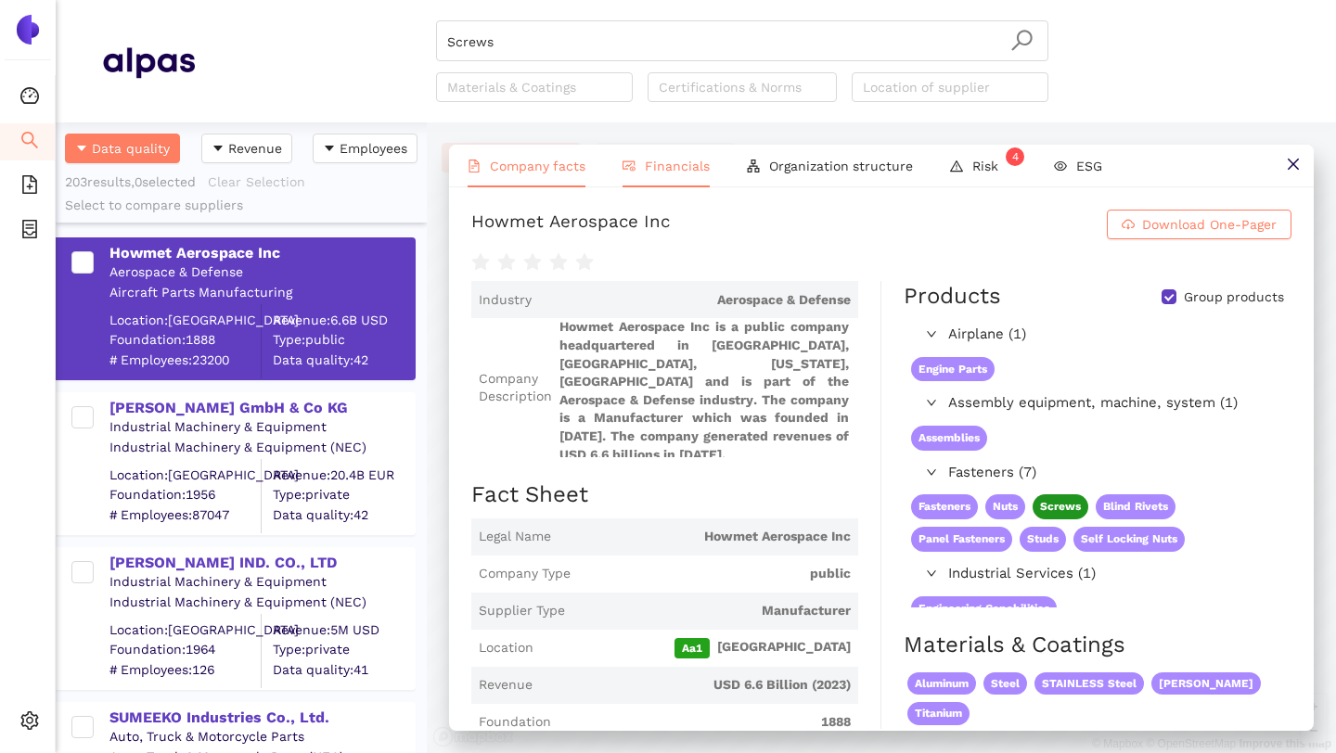
click at [658, 176] on li "Financials" at bounding box center [666, 166] width 124 height 43
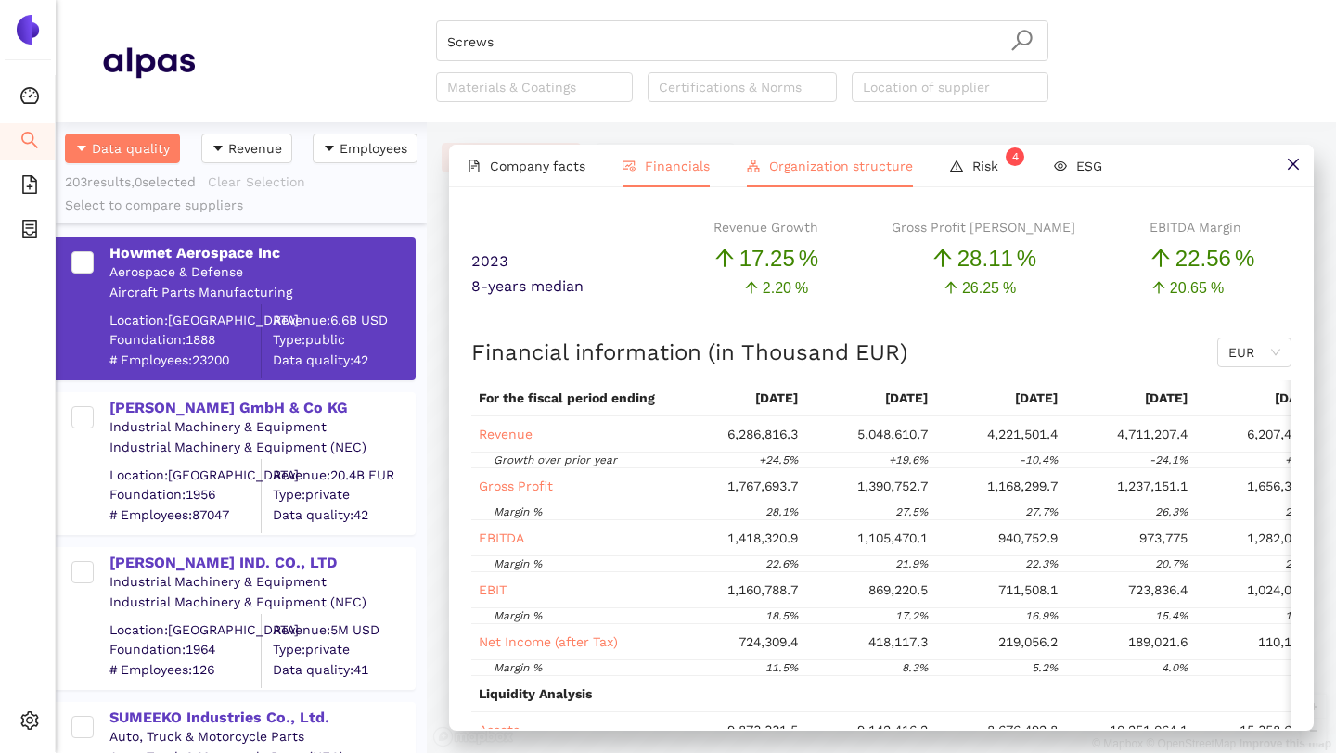
click at [840, 177] on li "Organization structure" at bounding box center [829, 166] width 203 height 43
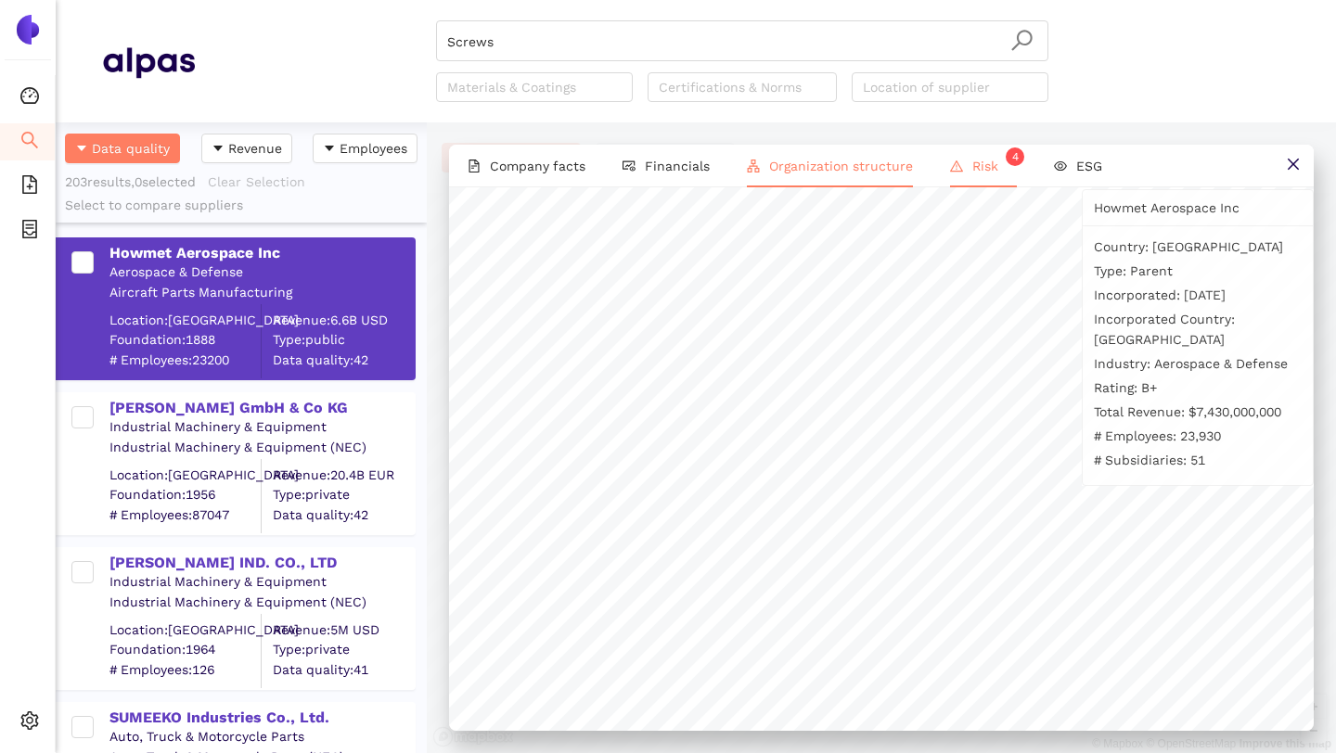
click at [972, 166] on span "Risk 4" at bounding box center [994, 166] width 45 height 15
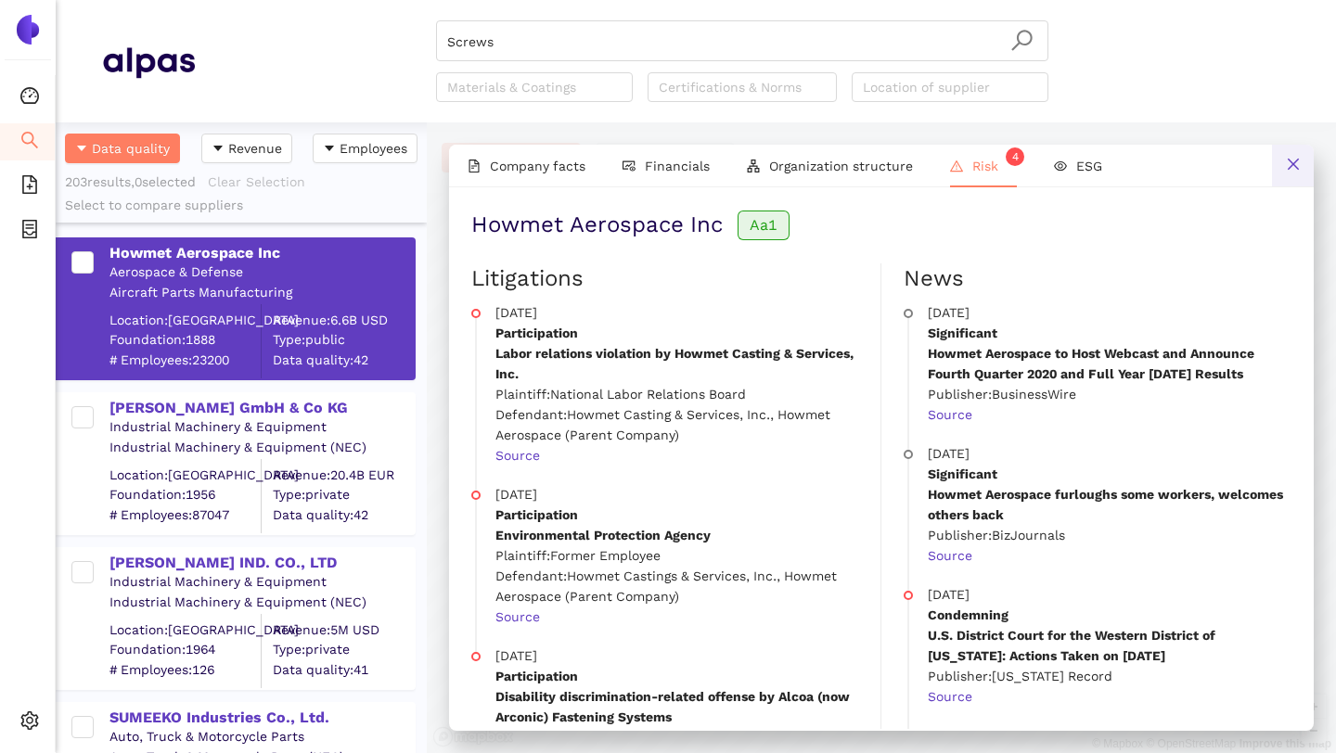
click at [1294, 171] on icon "close" at bounding box center [1293, 164] width 15 height 15
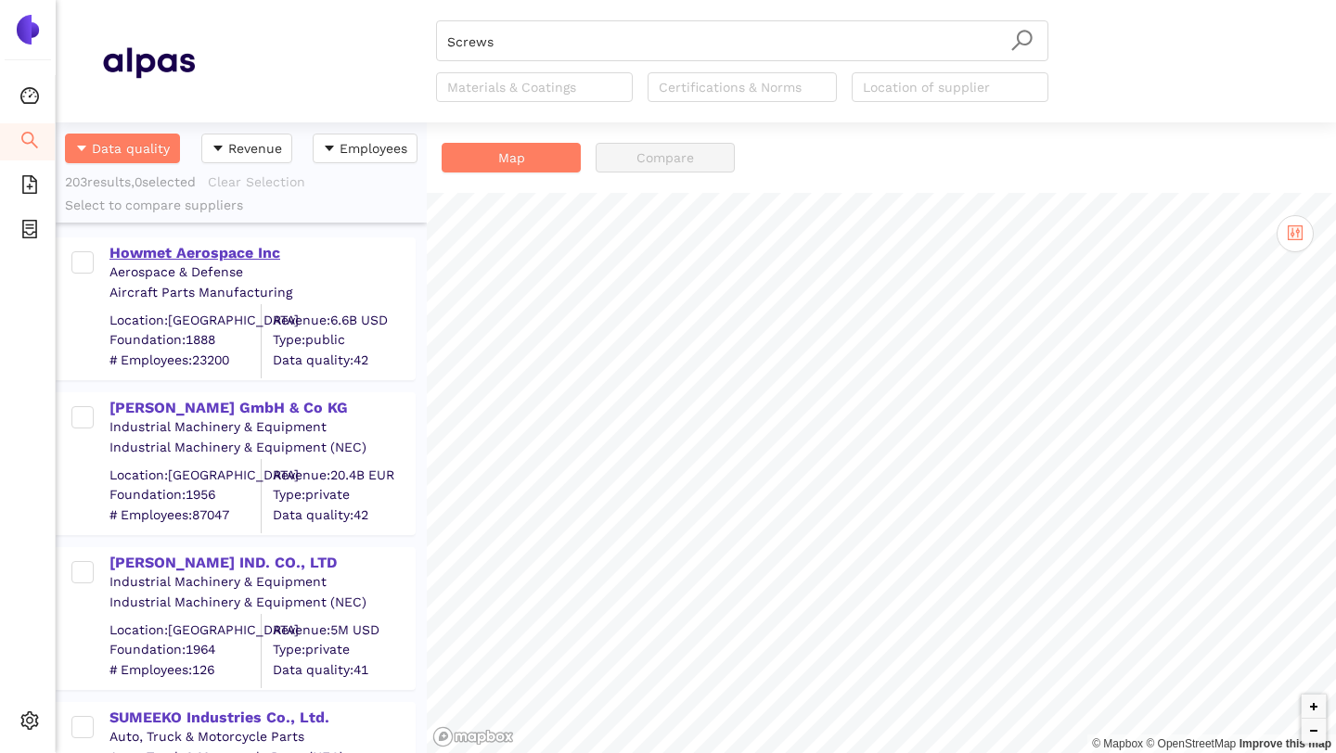
click at [211, 259] on div "Howmet Aerospace Inc" at bounding box center [261, 253] width 304 height 20
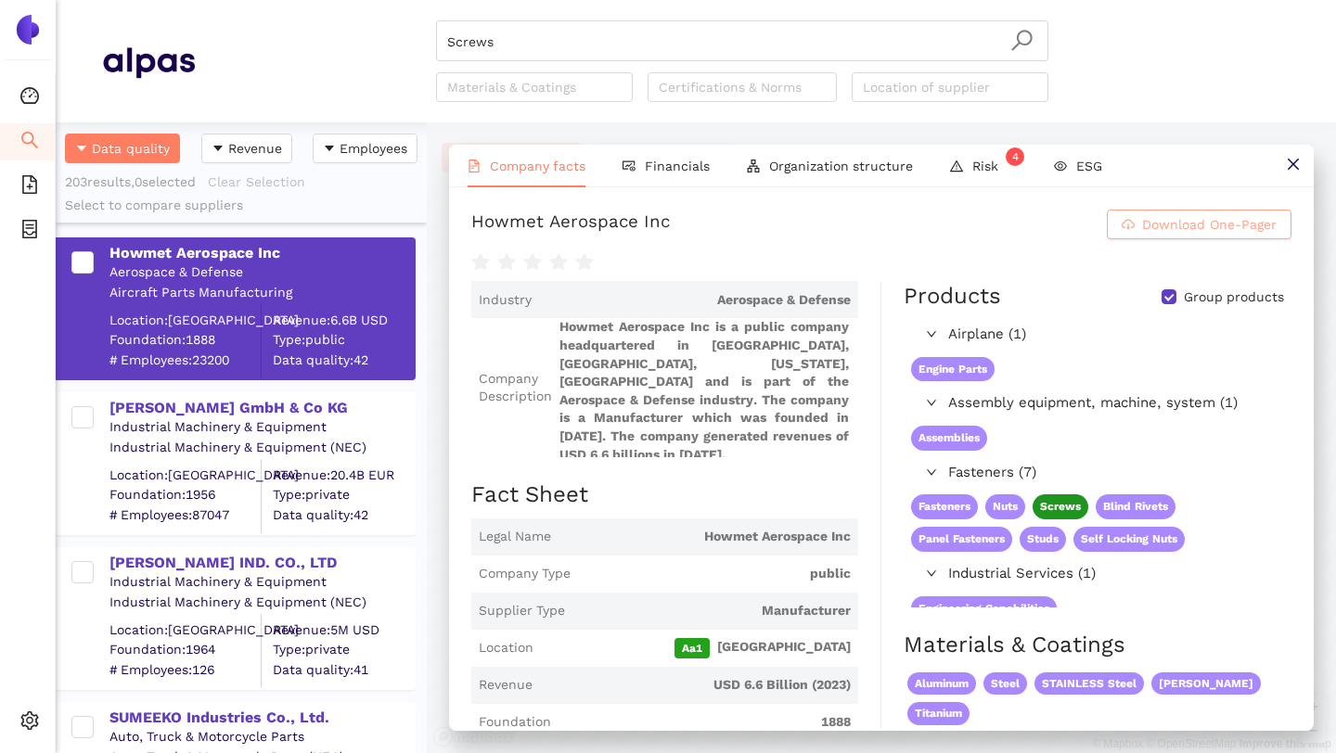
click at [1132, 231] on icon "cloud-download" at bounding box center [1127, 224] width 13 height 13
click at [12, 89] on li "Consolidation" at bounding box center [27, 97] width 55 height 37
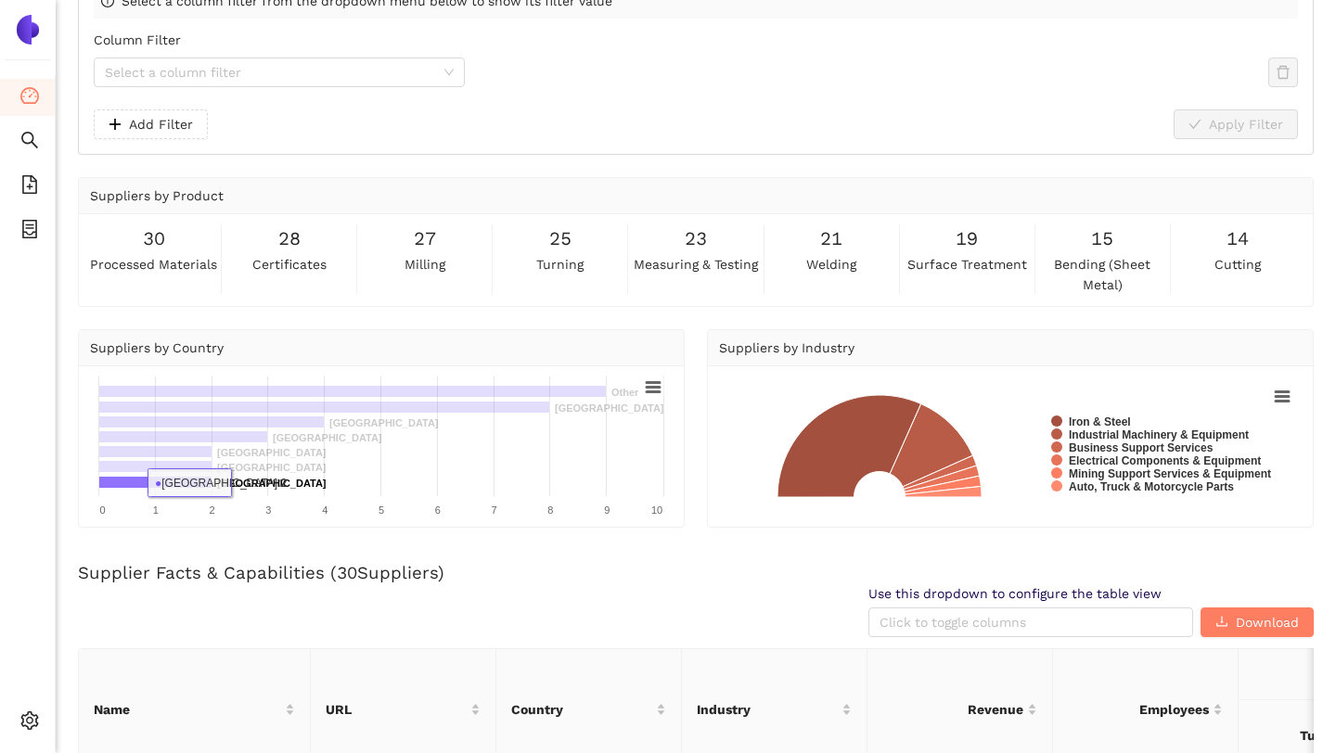
scroll to position [287, 0]
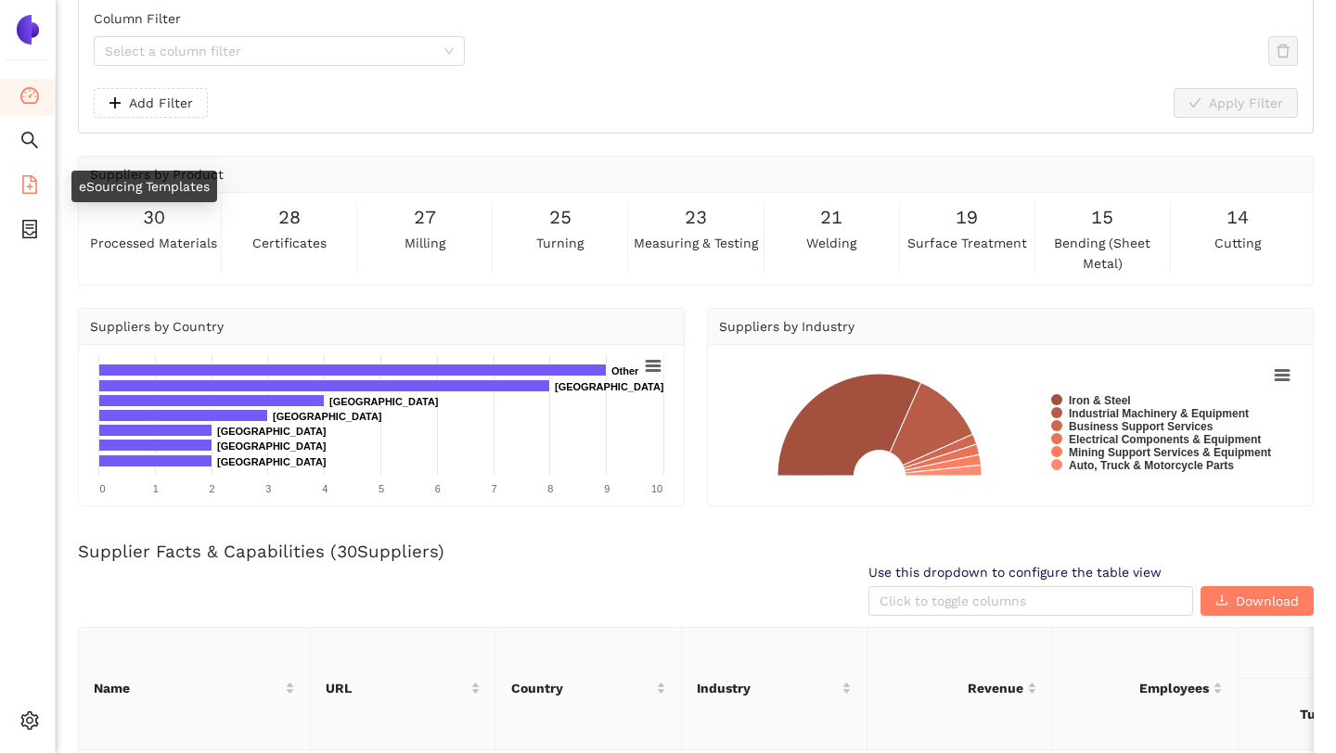
click at [28, 185] on icon "file-add" at bounding box center [29, 184] width 15 height 19
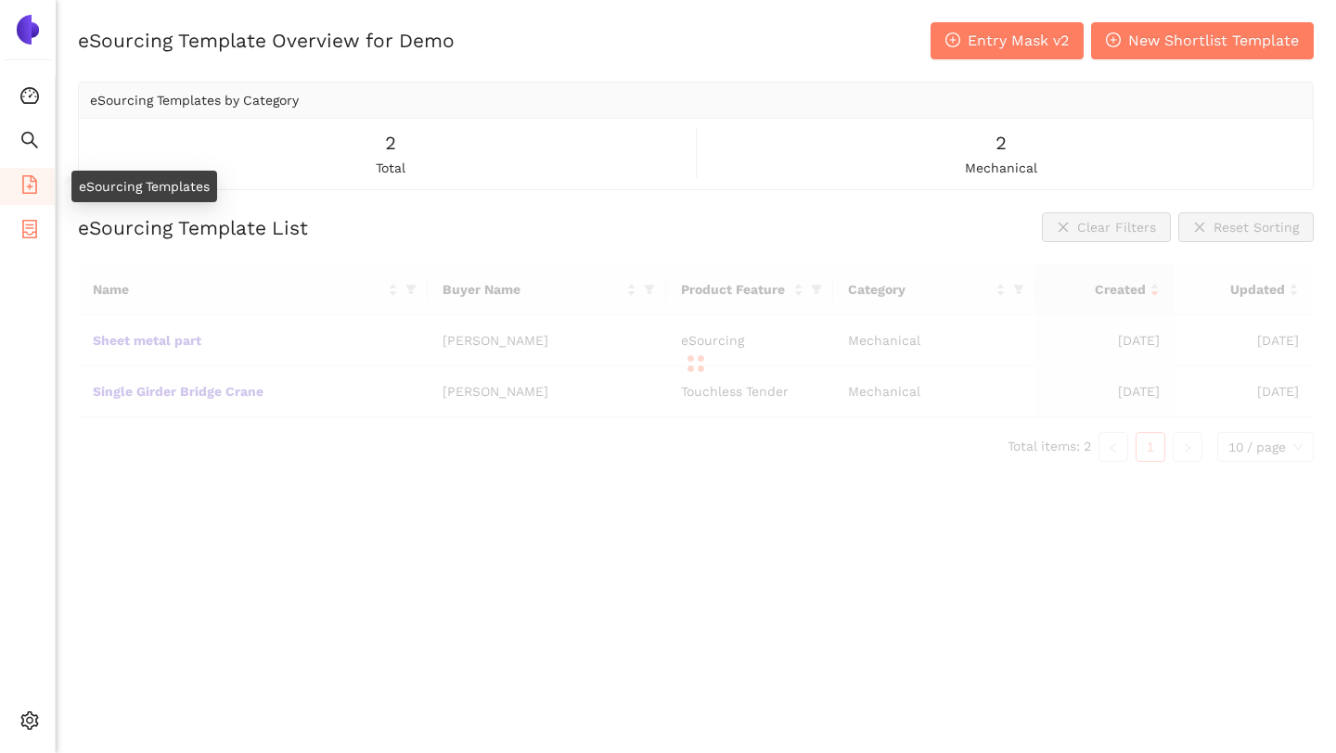
click at [26, 223] on icon "container" at bounding box center [29, 229] width 19 height 19
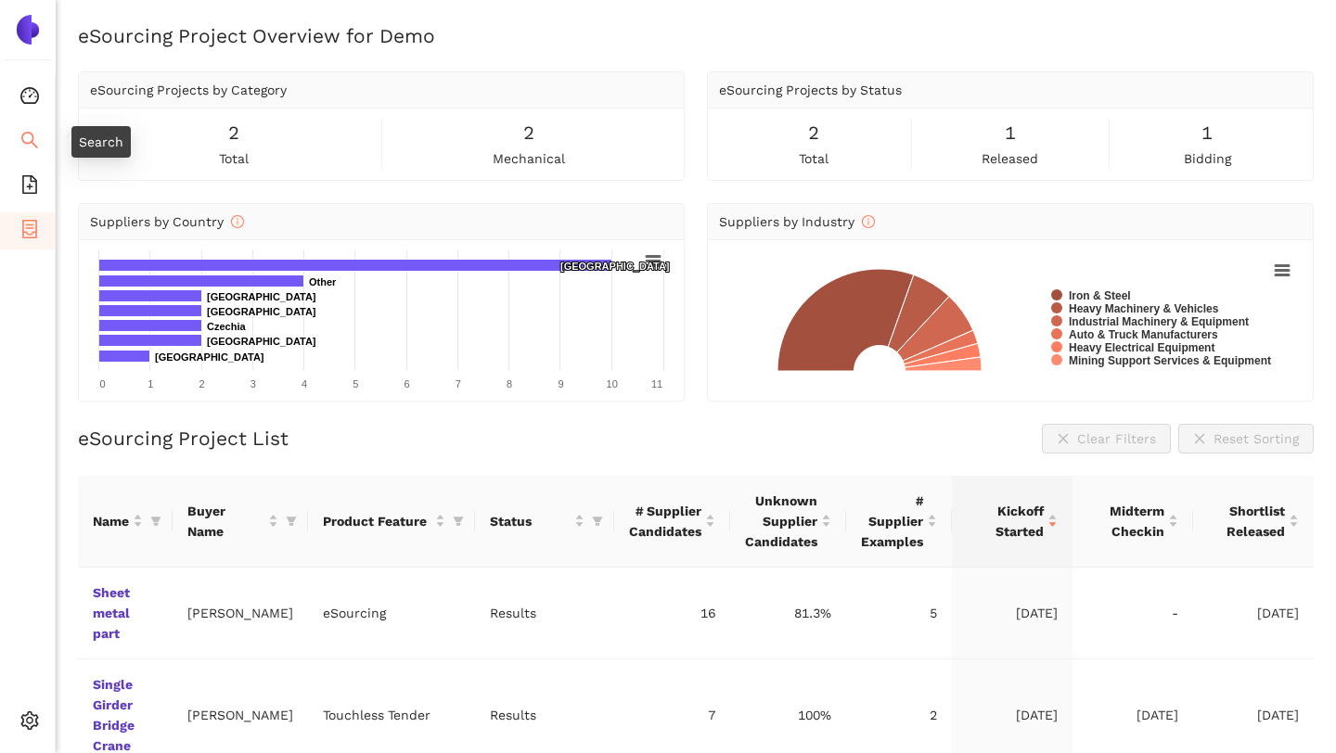
click at [29, 137] on icon "search" at bounding box center [29, 140] width 19 height 19
